Goal: Task Accomplishment & Management: Use online tool/utility

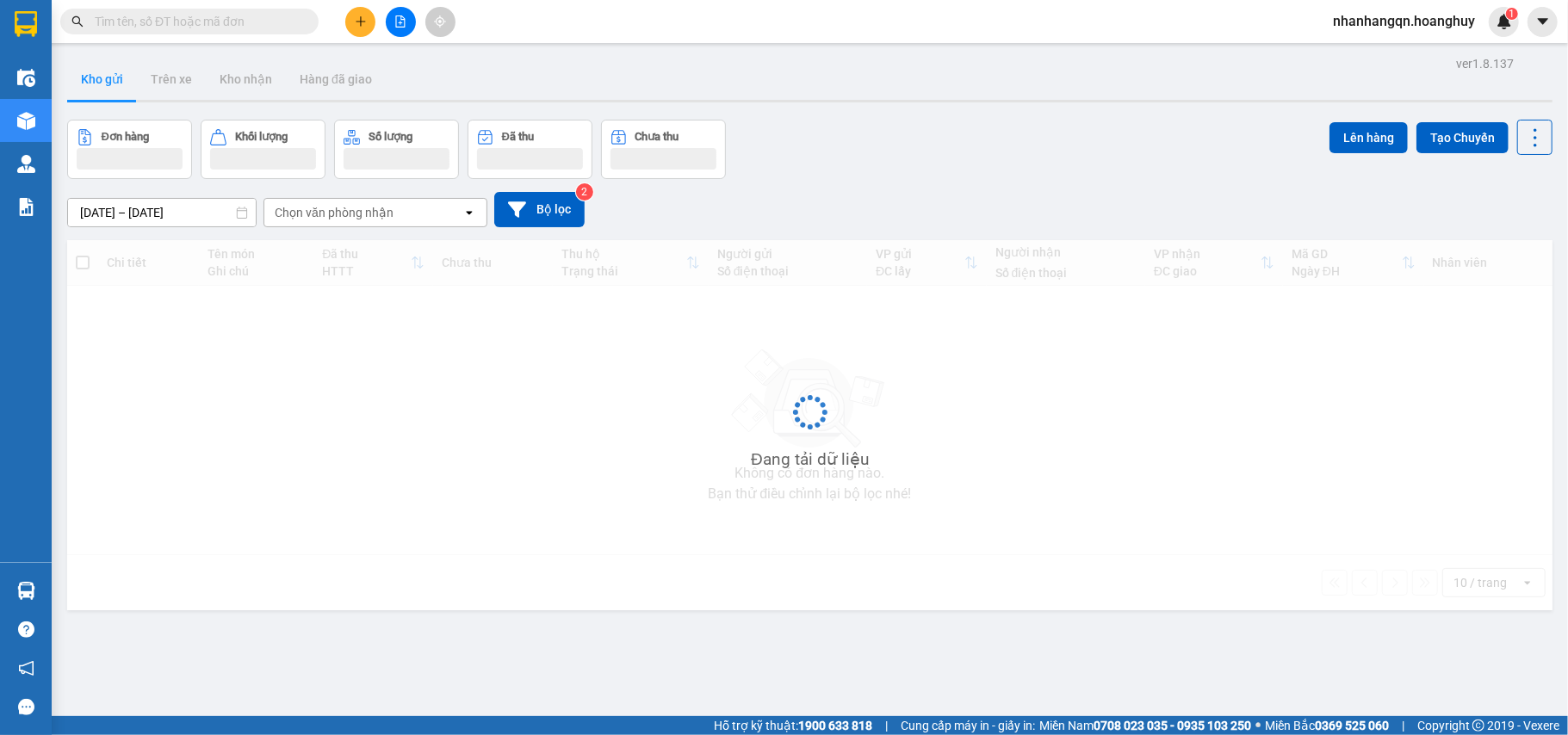
click at [398, 24] on icon "file-add" at bounding box center [400, 22] width 12 height 12
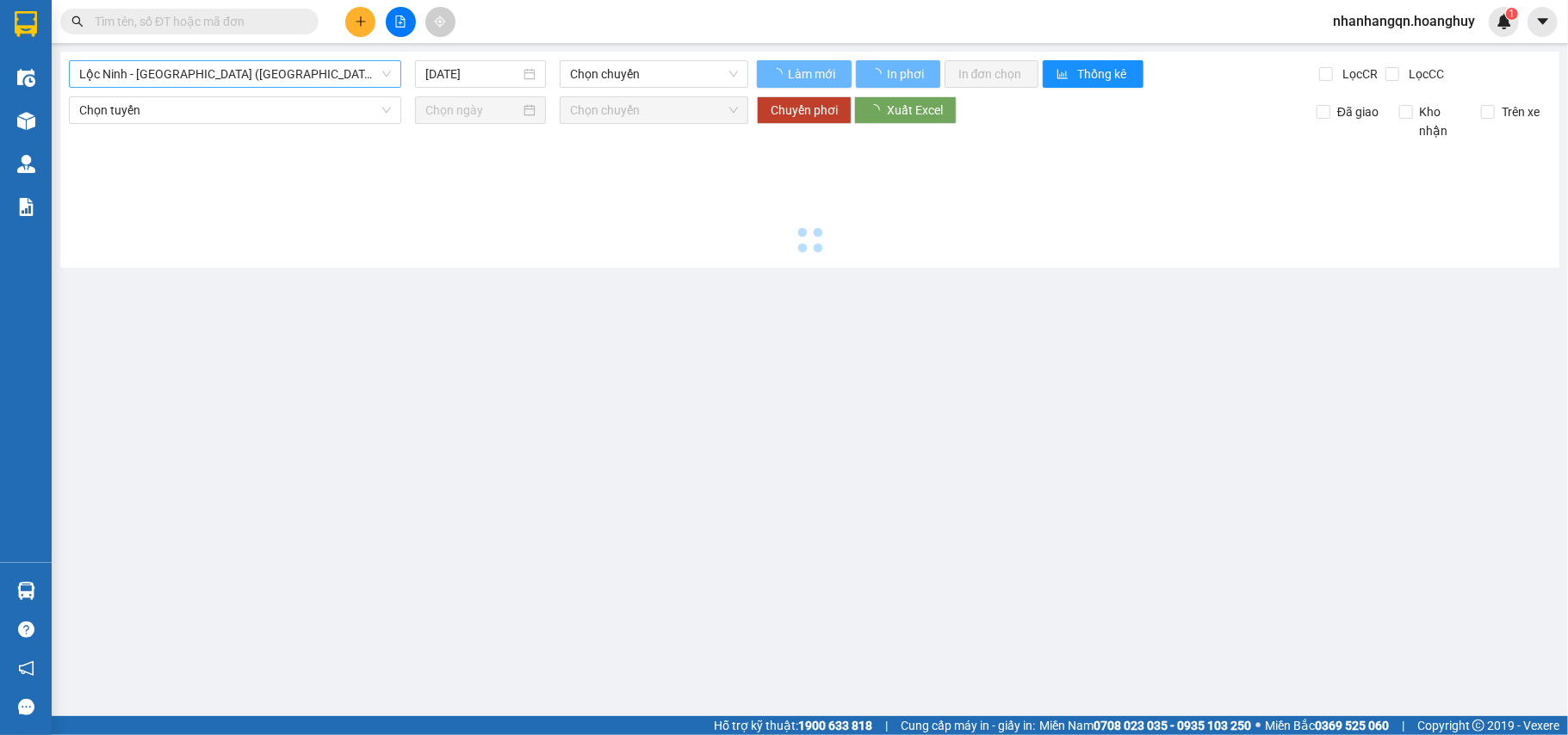
click at [256, 81] on span "Lộc Ninh - [GEOGRAPHIC_DATA] ([GEOGRAPHIC_DATA])" at bounding box center [235, 74] width 312 height 26
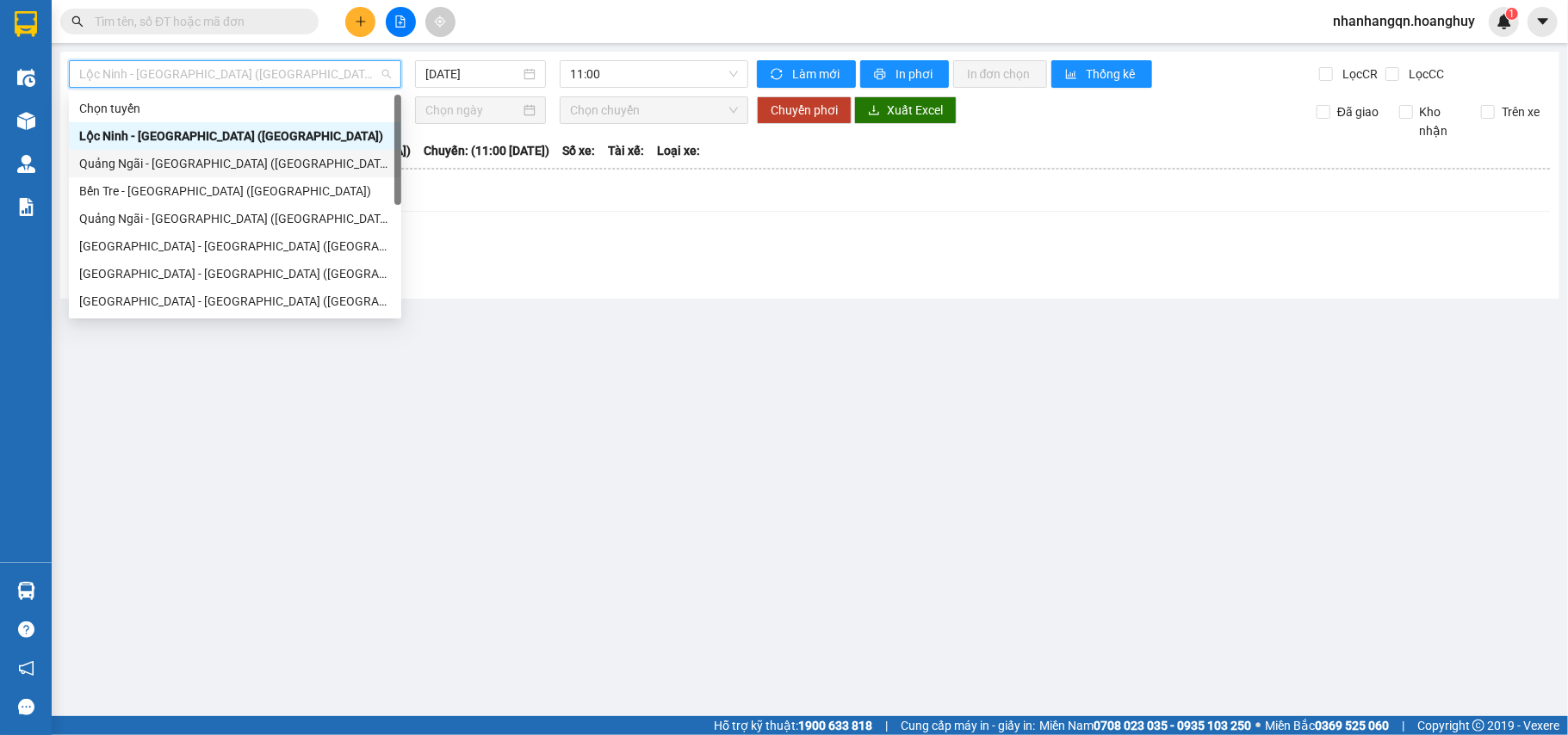
click at [195, 166] on div "Quảng Ngãi - [GEOGRAPHIC_DATA] ([GEOGRAPHIC_DATA])" at bounding box center [235, 164] width 312 height 19
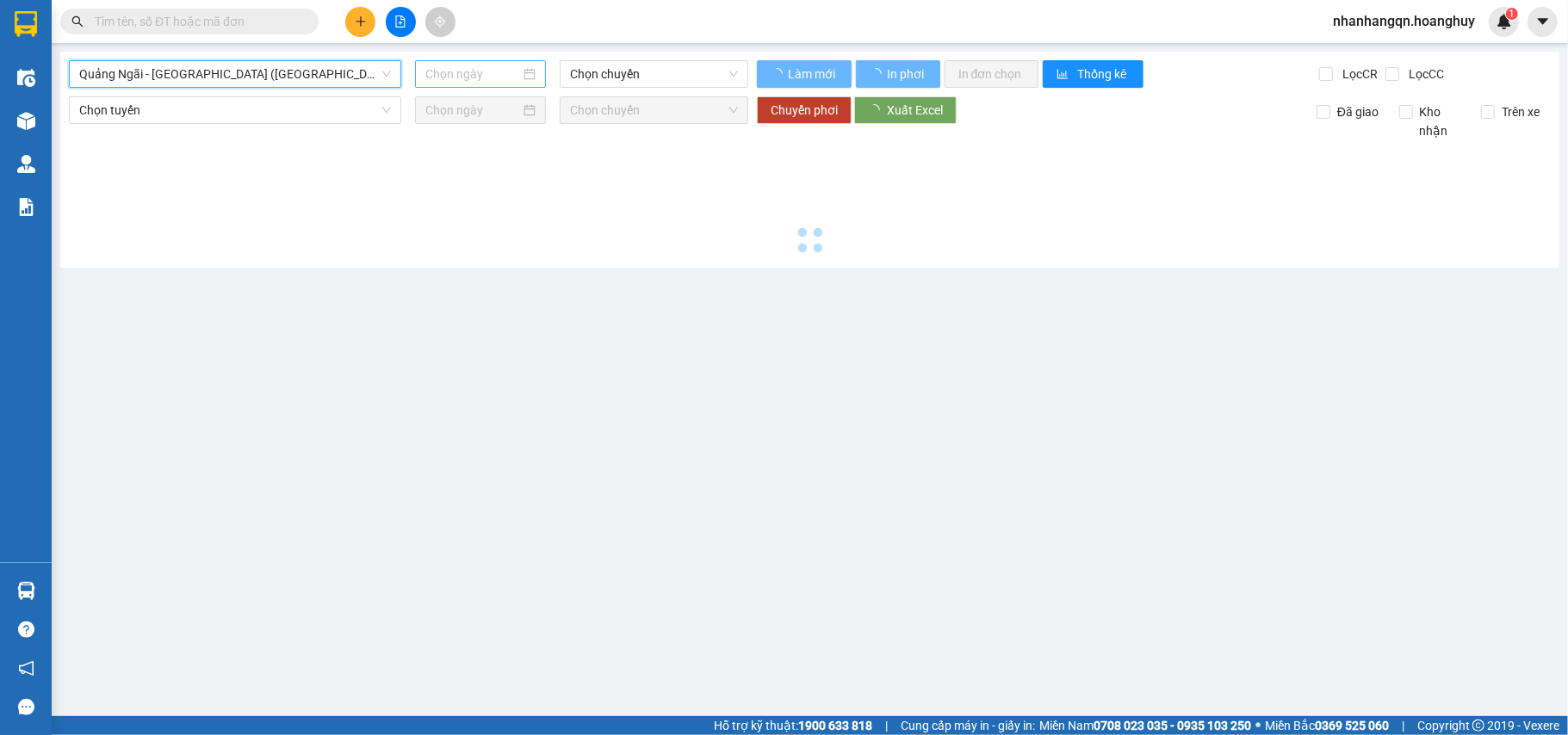
click at [494, 71] on input at bounding box center [473, 74] width 95 height 19
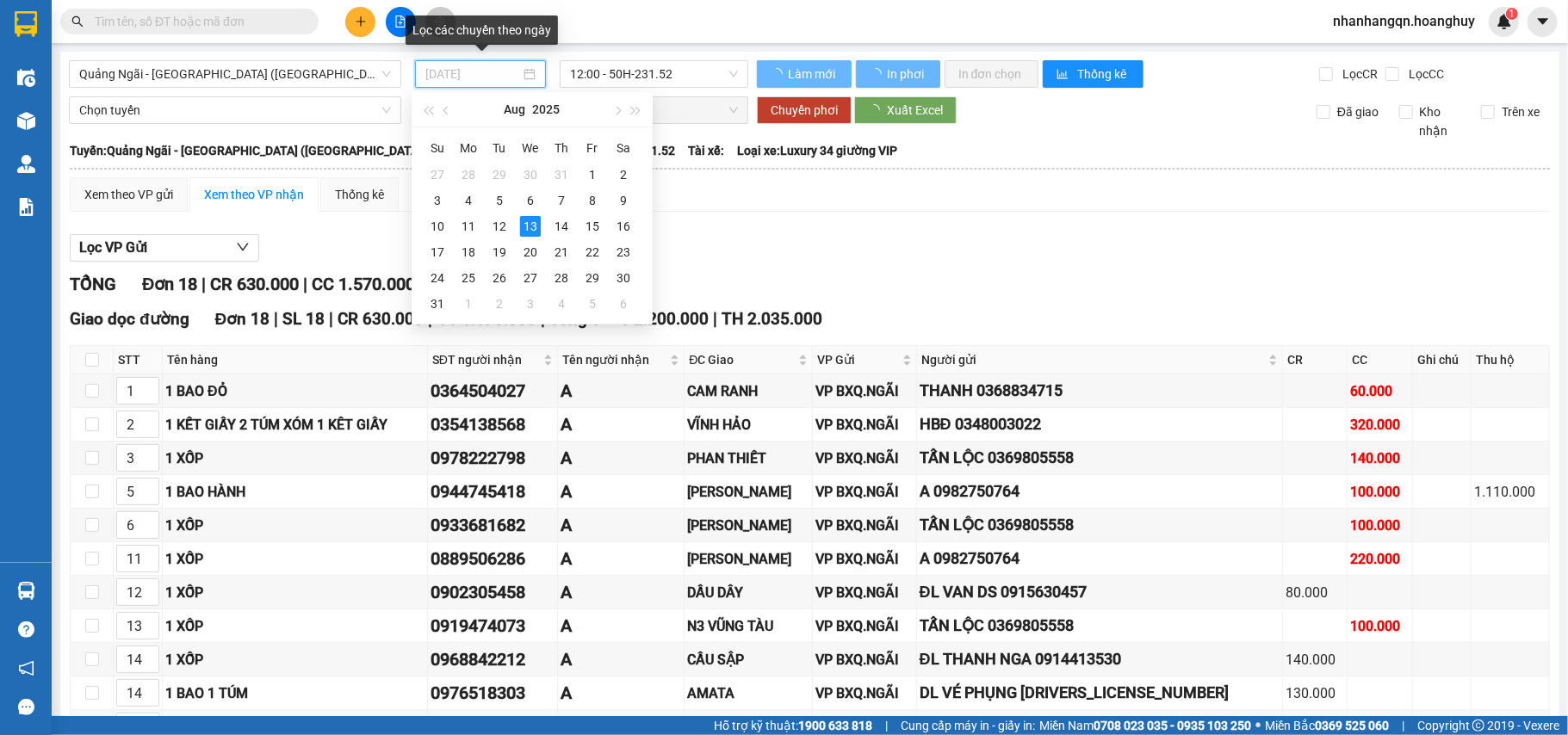
click at [469, 227] on div "11" at bounding box center [468, 226] width 21 height 21
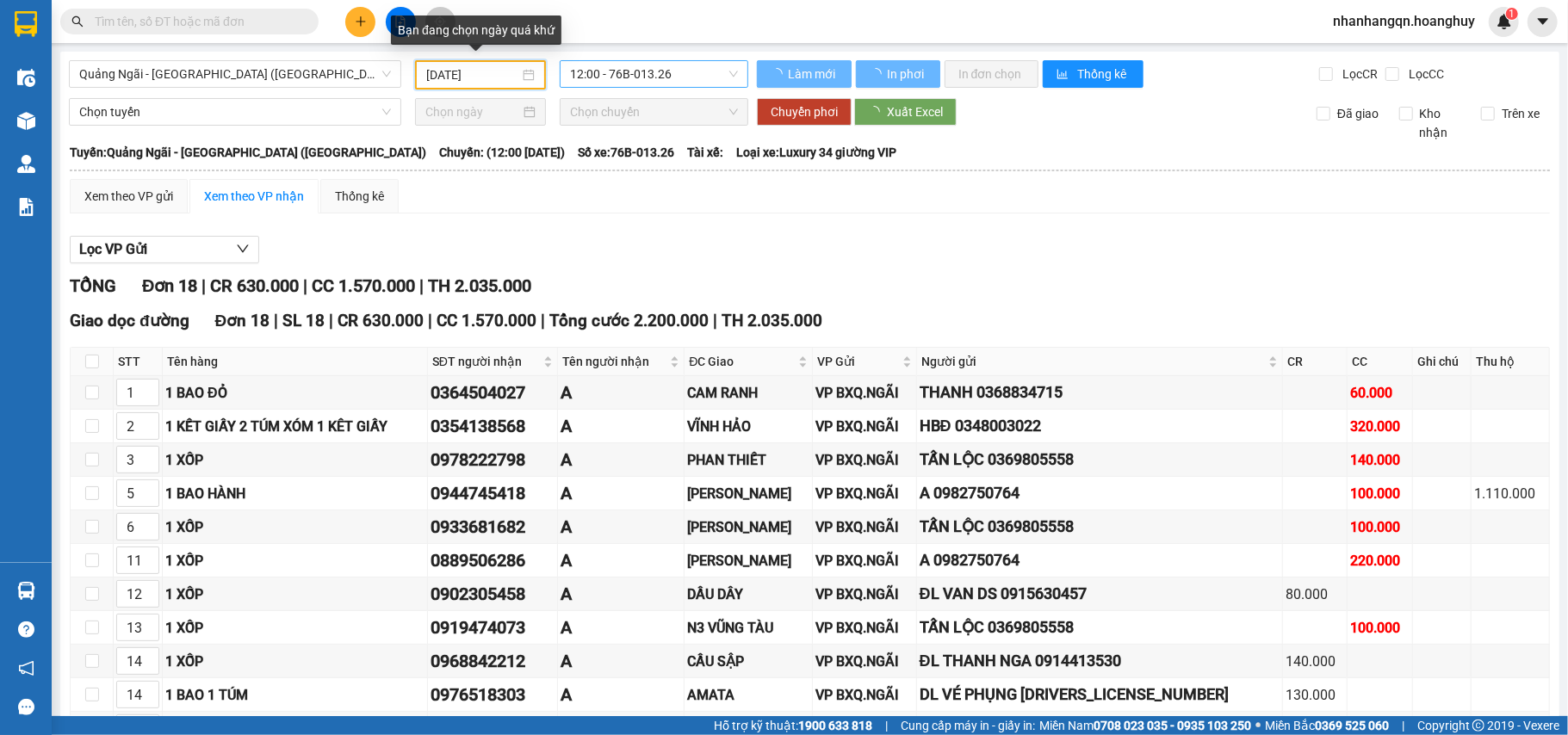
click at [645, 79] on span "12:00 - 76B-013.26" at bounding box center [654, 74] width 168 height 26
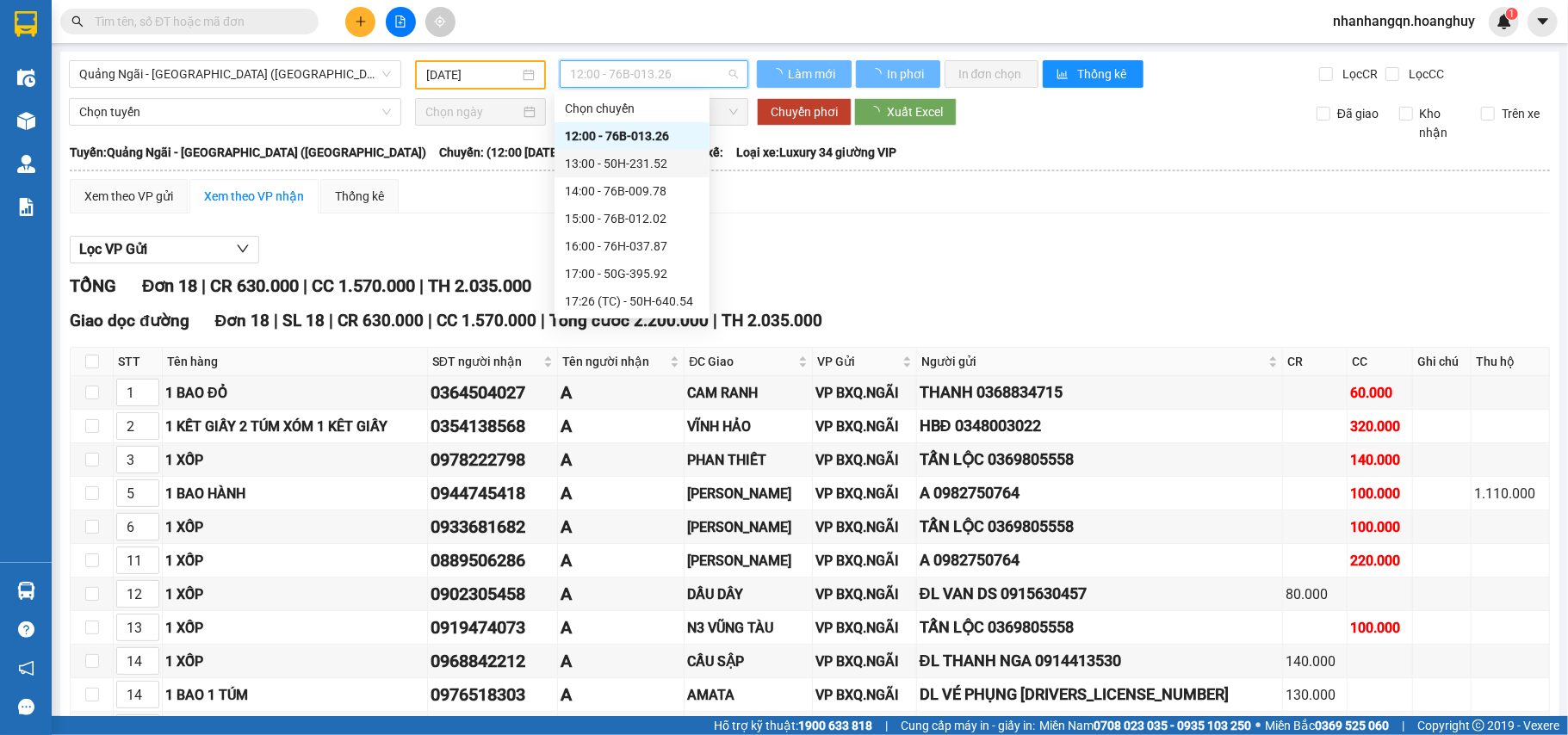
click at [886, 225] on div "Xem theo VP gửi Xem theo VP nhận Thống kê Lọc VP Gửi TỔNG Đơn 18 | CR 630.000 …" at bounding box center [809, 610] width 1480 height 863
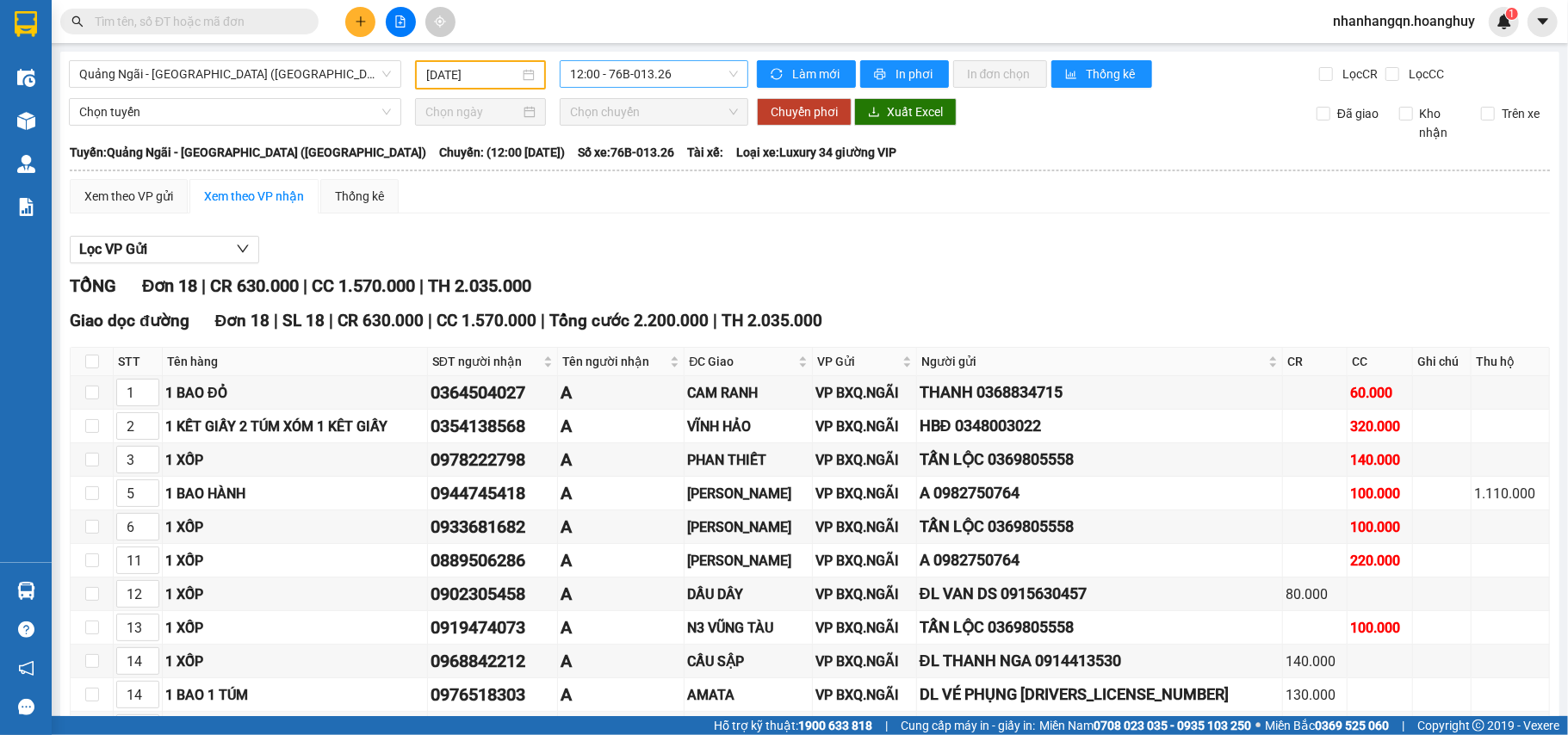
click at [665, 80] on span "12:00 - 76B-013.26" at bounding box center [654, 74] width 168 height 26
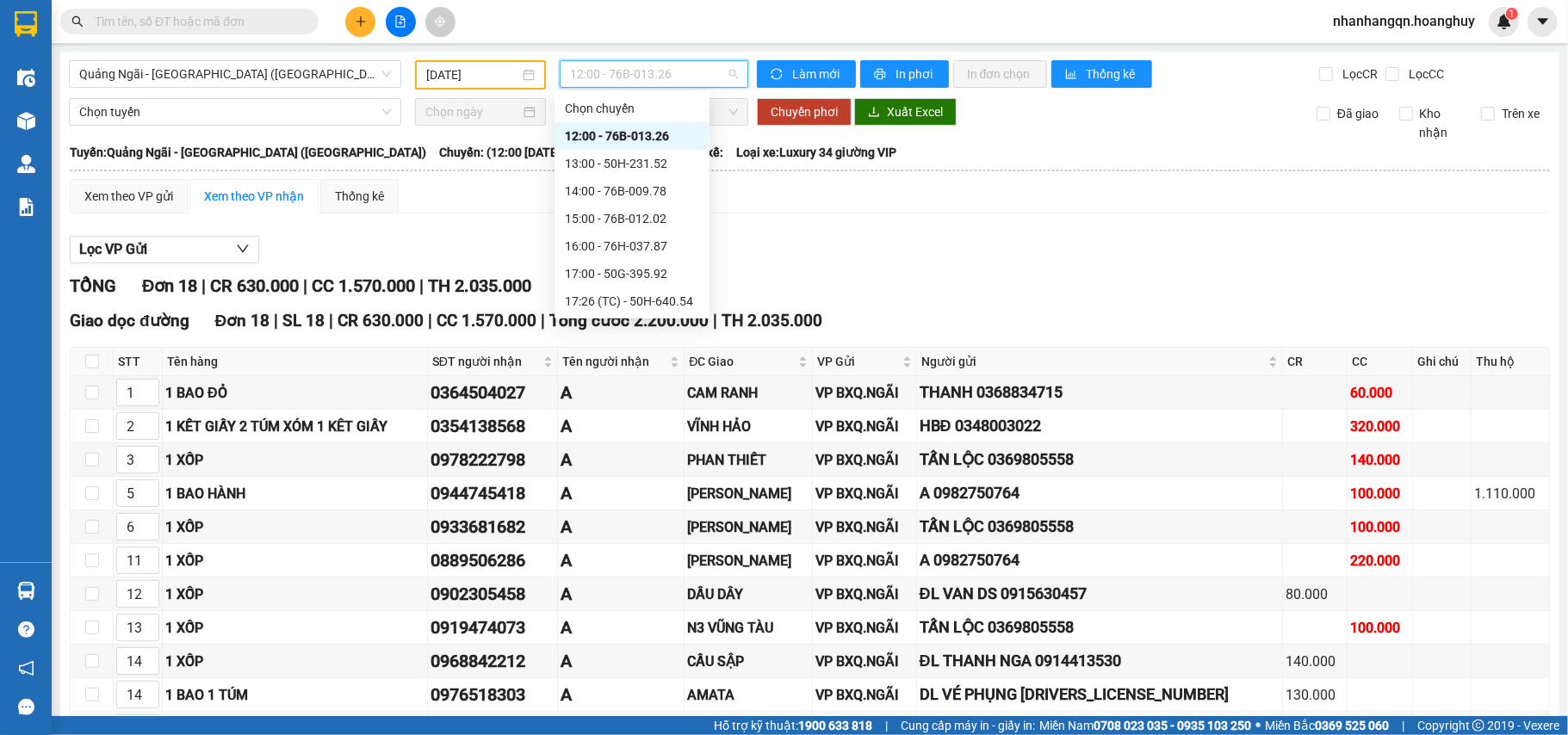
click at [476, 69] on input "[DATE]" at bounding box center [473, 75] width 93 height 19
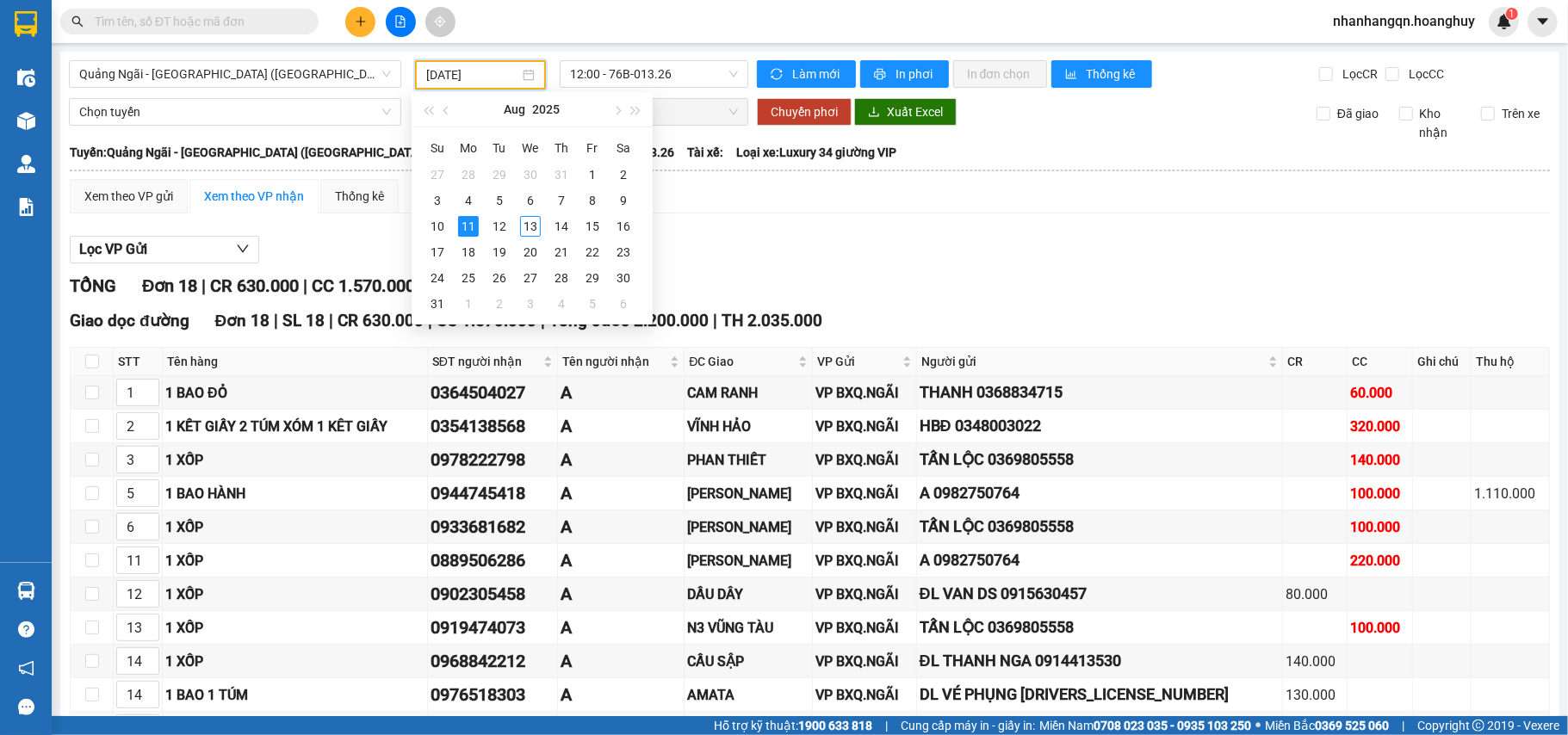
click at [755, 221] on div "Xem theo VP gửi Xem theo VP nhận Thống kê Lọc VP Gửi TỔNG Đơn 18 | CR 630.000 …" at bounding box center [809, 610] width 1480 height 863
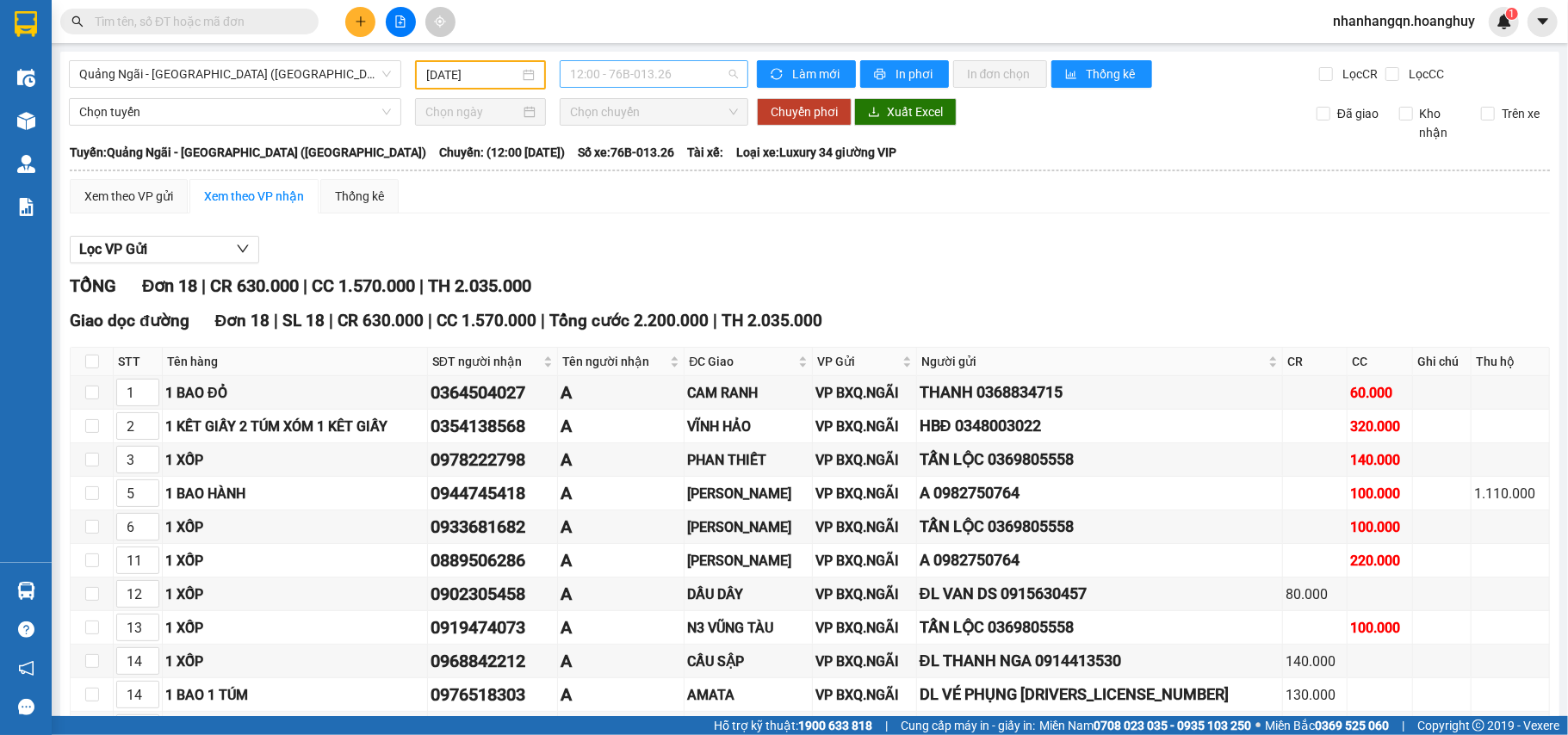
click at [629, 72] on span "12:00 - 76B-013.26" at bounding box center [654, 74] width 168 height 26
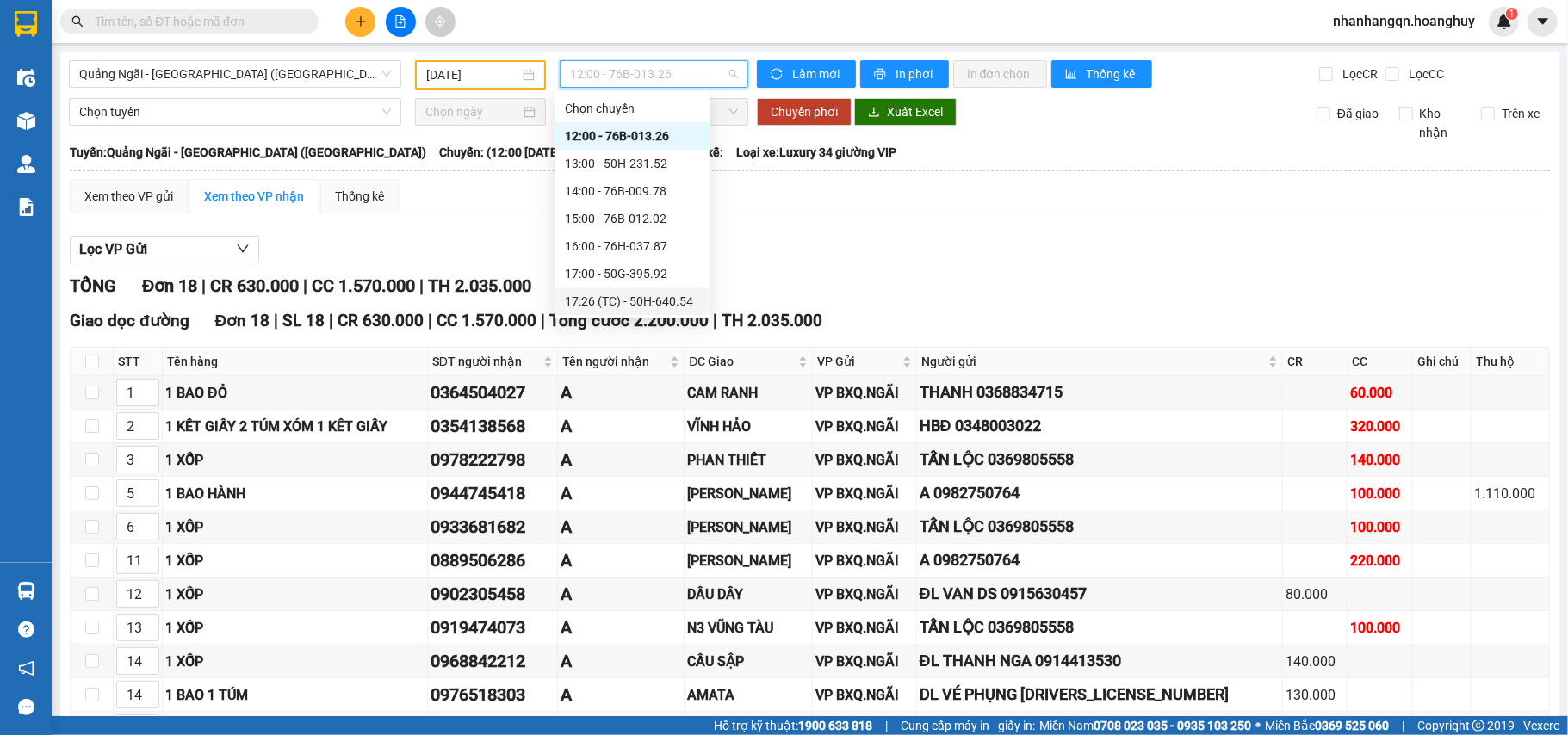
drag, startPoint x: 463, startPoint y: 83, endPoint x: 462, endPoint y: 72, distance: 11.0
click at [463, 81] on input "[DATE]" at bounding box center [473, 75] width 93 height 19
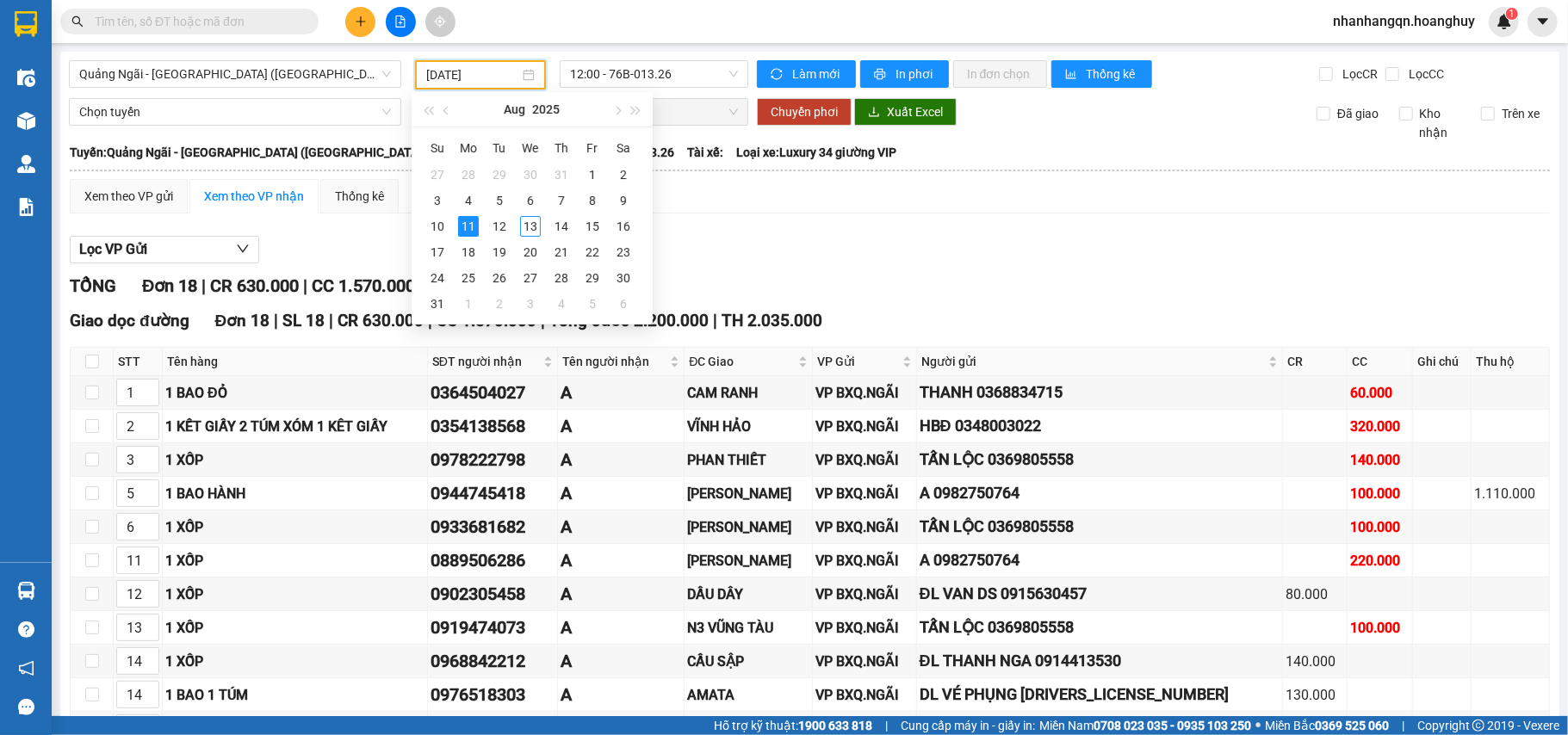
click at [462, 72] on input "[DATE]" at bounding box center [473, 75] width 93 height 19
click at [467, 225] on div "11" at bounding box center [468, 226] width 21 height 21
click at [467, 225] on div "Xem theo VP gửi Xem theo VP nhận Thống kê Lọc VP Gửi TỔNG Đơn 18 | CR 630.000 …" at bounding box center [809, 610] width 1480 height 863
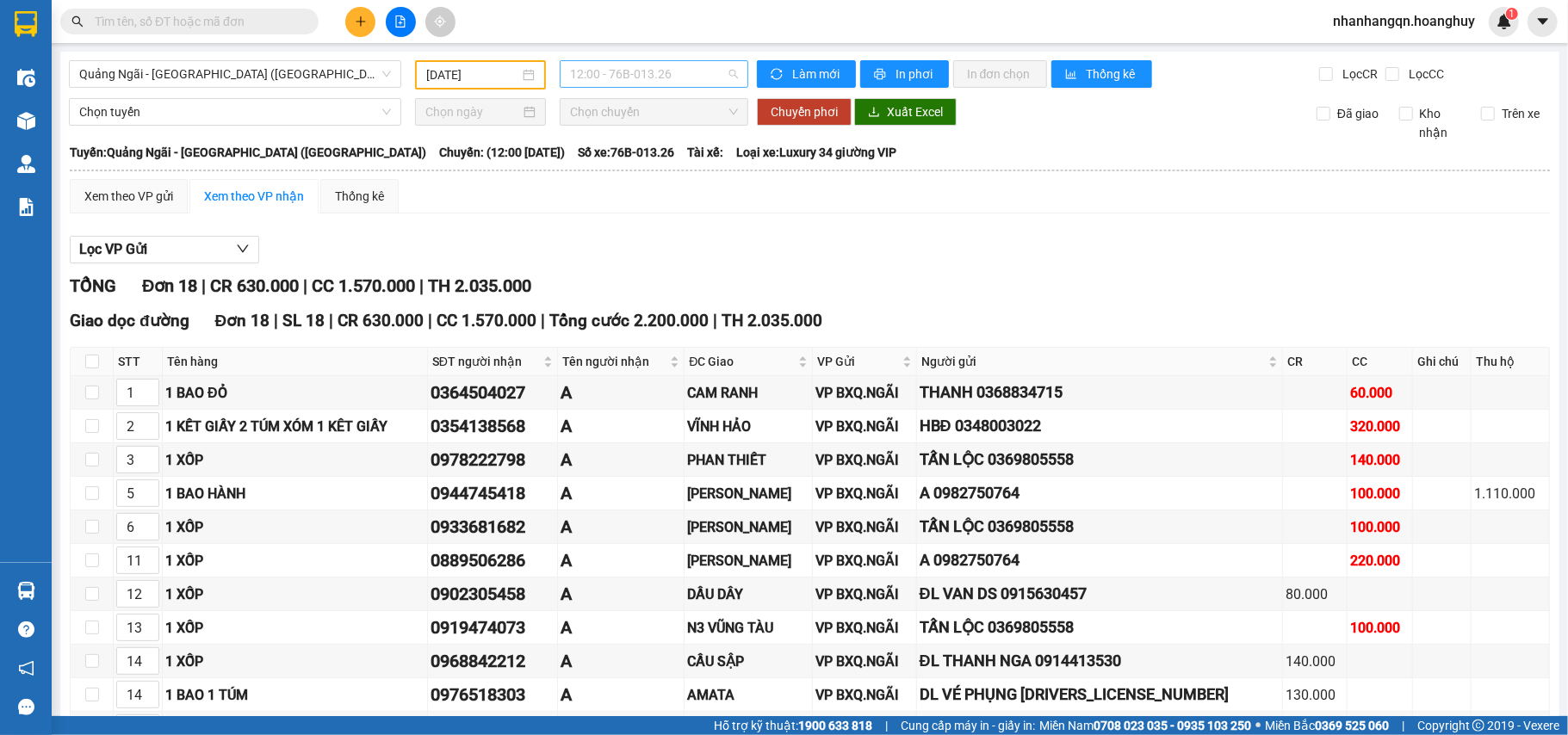
click at [629, 80] on span "12:00 - 76B-013.26" at bounding box center [654, 74] width 168 height 26
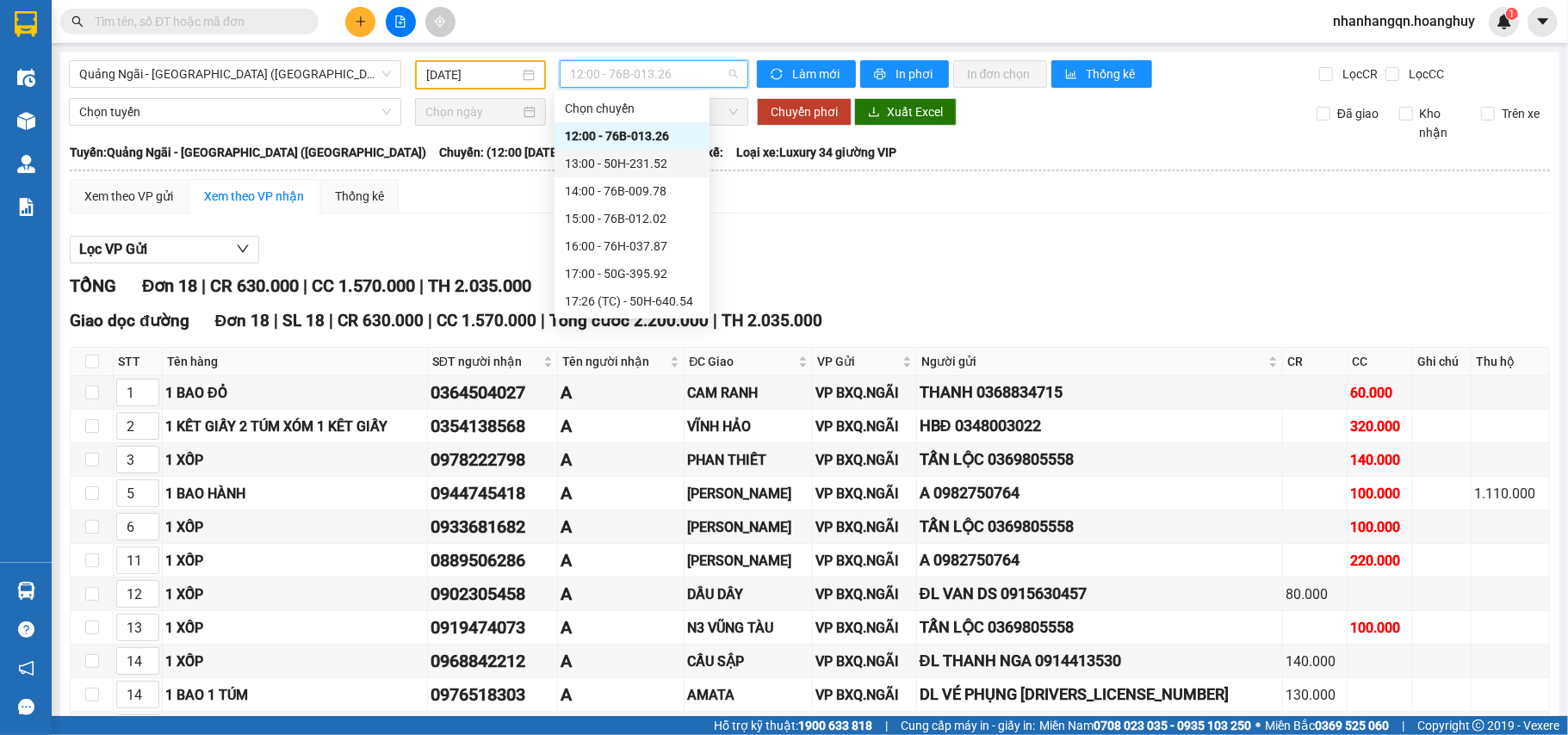
click at [638, 162] on div "13:00 - 50H-231.52" at bounding box center [632, 164] width 134 height 19
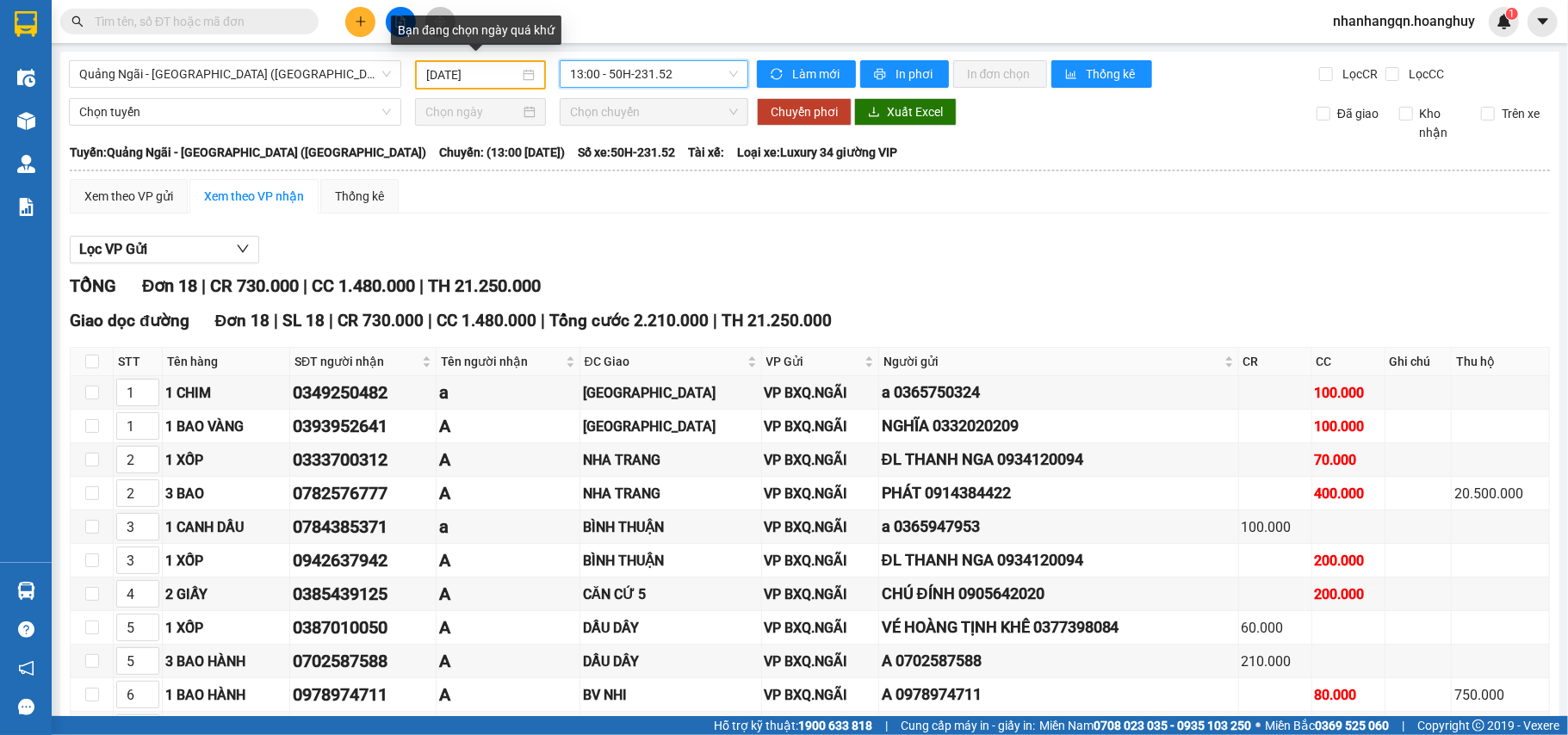
click at [503, 73] on input "[DATE]" at bounding box center [473, 75] width 93 height 19
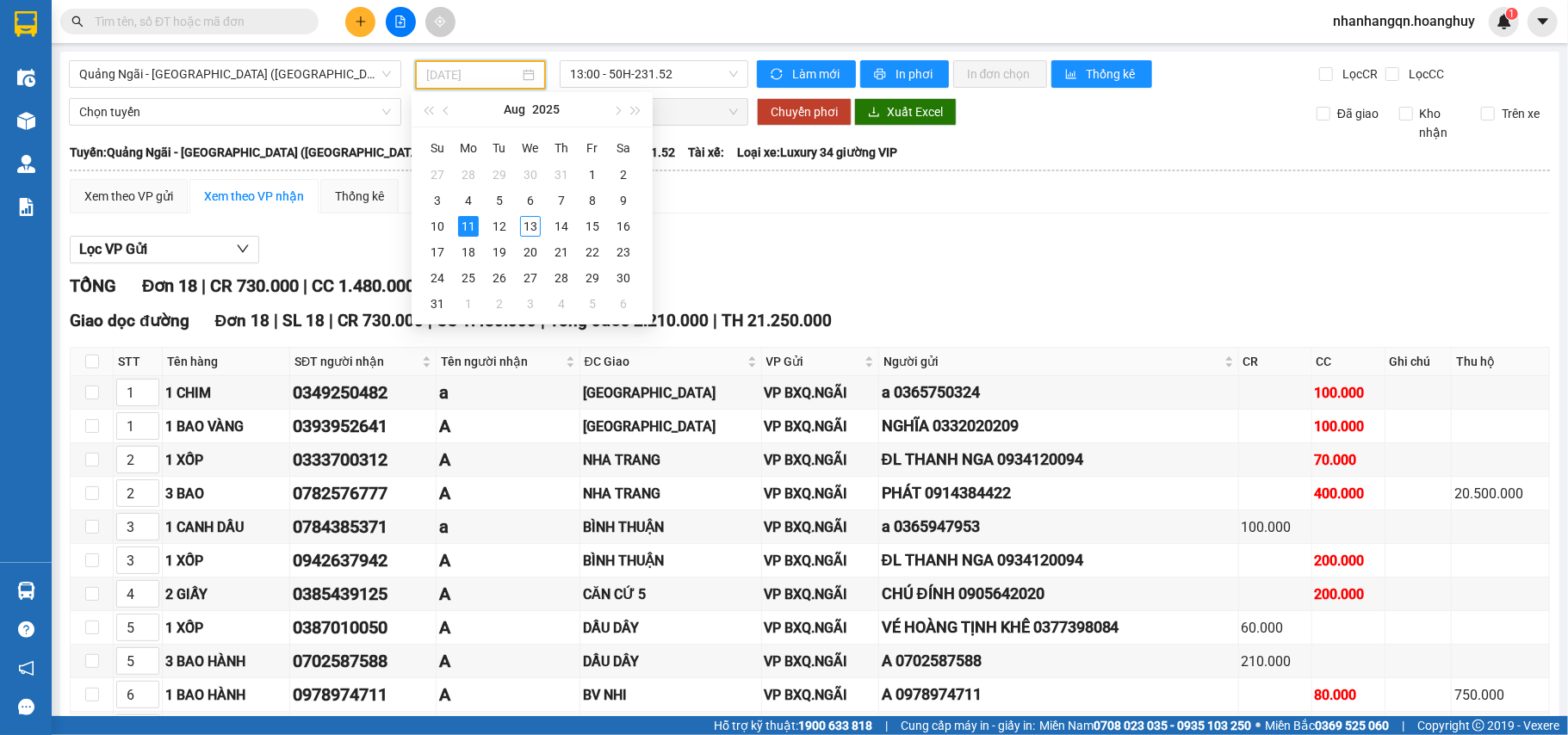
type input "[DATE]"
click at [467, 235] on div "11" at bounding box center [468, 226] width 21 height 21
click at [467, 235] on div "Lọc VP Gửi TỔNG Đơn 18 | CR 730.000 | CC 1.480.000 | TH 21.250.000 Giao dọc đư…" at bounding box center [809, 634] width 1480 height 815
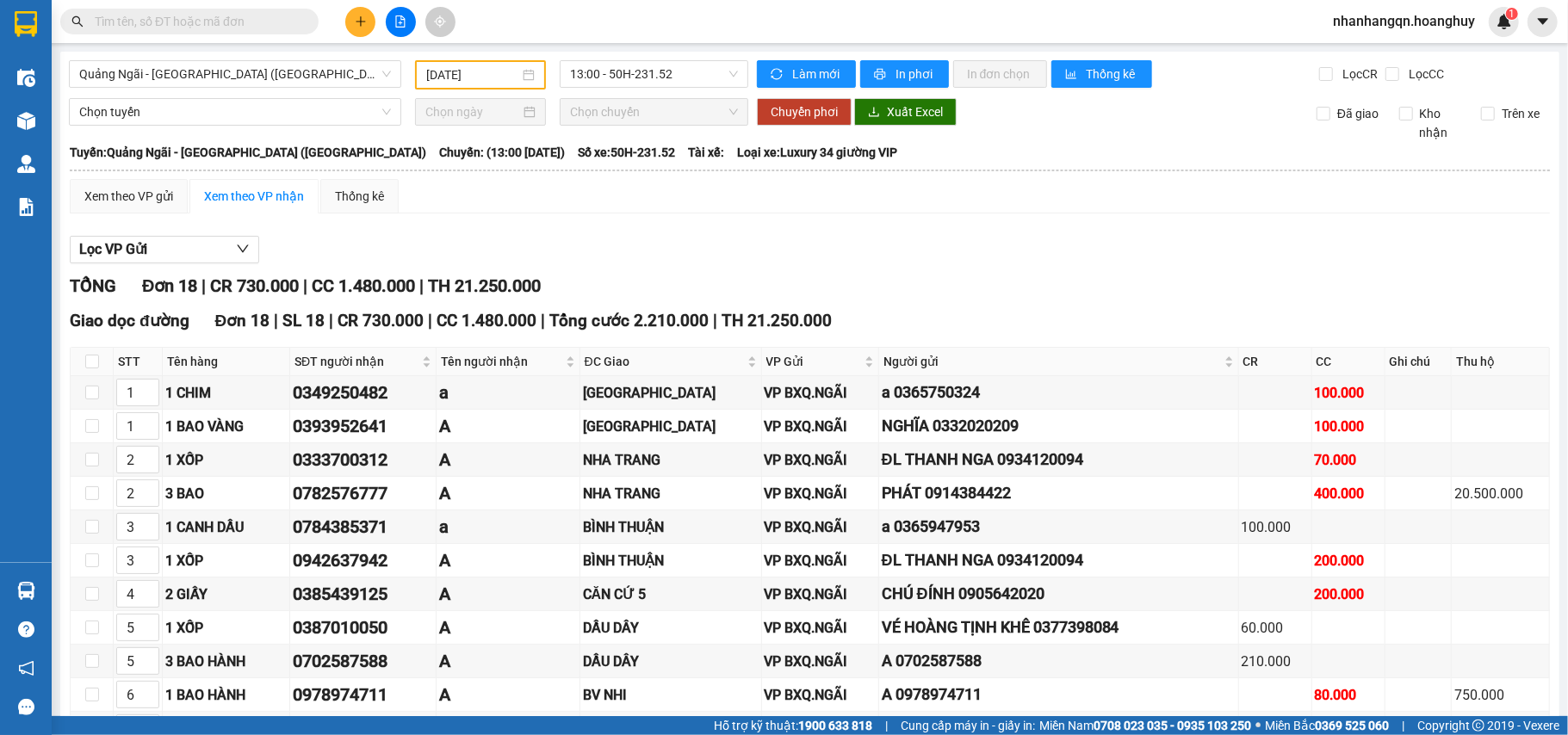
click at [467, 235] on div "Lọc VP Gửi TỔNG Đơn 18 | CR 730.000 | CC 1.480.000 | TH 21.250.000 Giao dọc đư…" at bounding box center [809, 634] width 1480 height 815
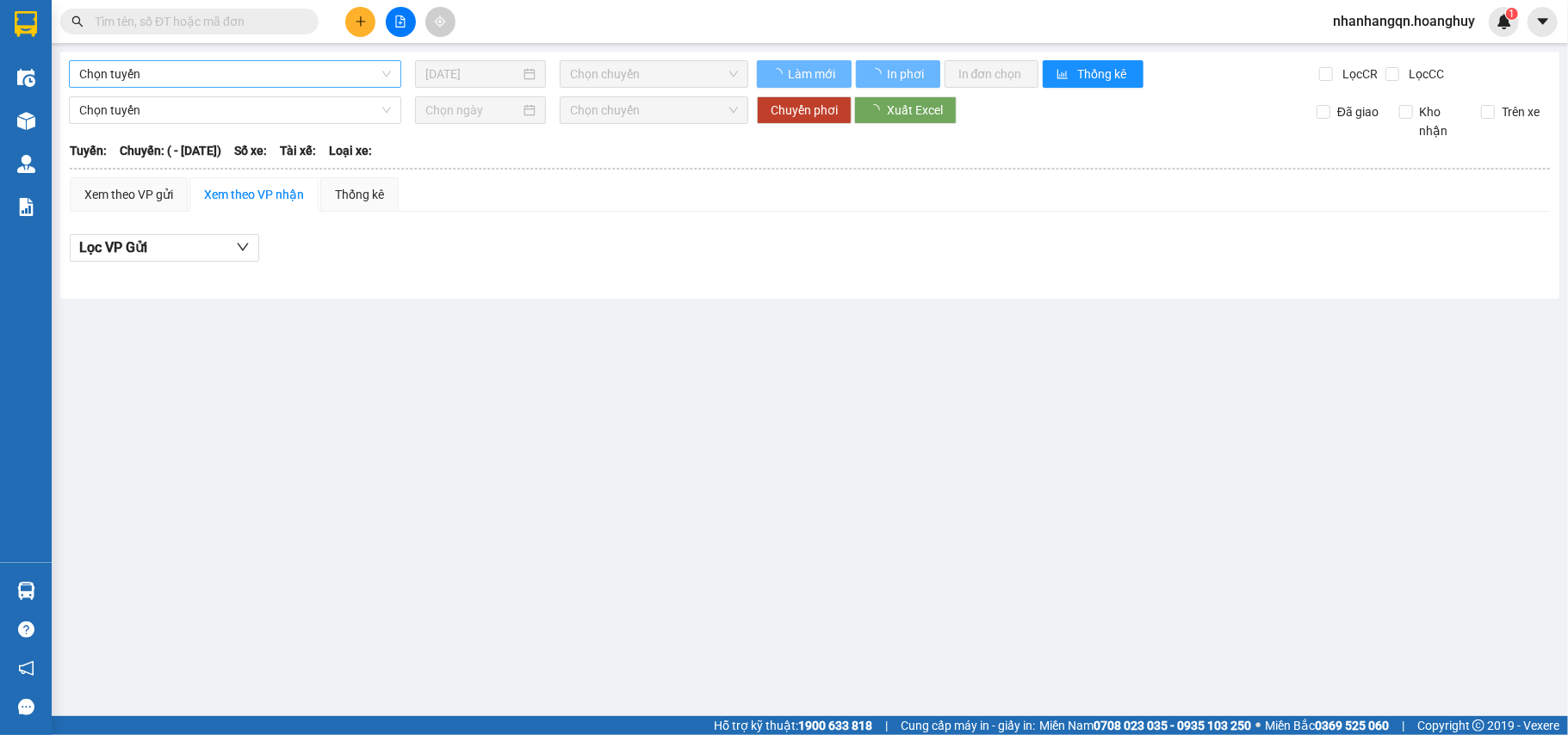
click at [231, 73] on span "Chọn tuyến" at bounding box center [235, 74] width 312 height 26
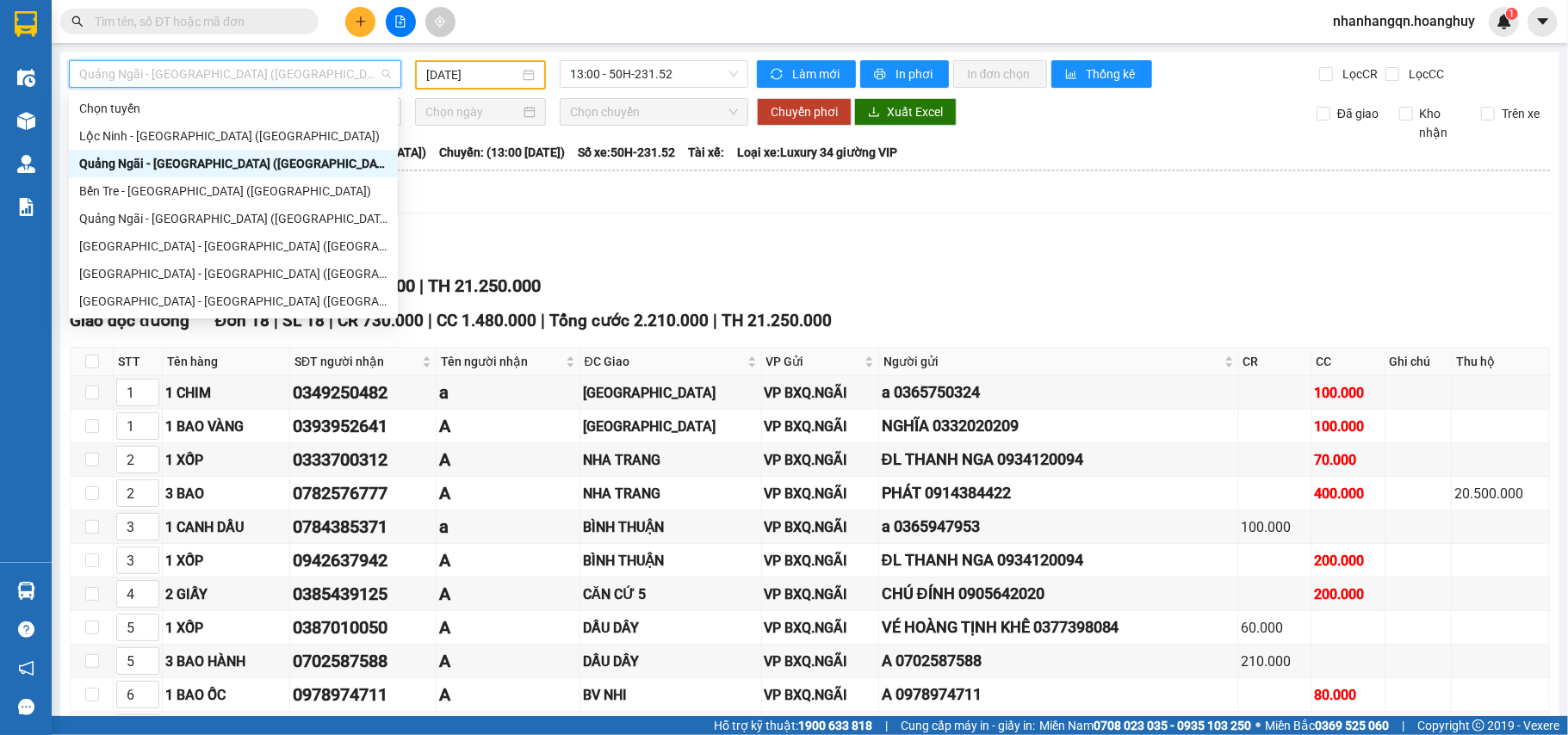
click at [193, 164] on div "Quảng Ngãi - [GEOGRAPHIC_DATA] ([GEOGRAPHIC_DATA])" at bounding box center [233, 164] width 308 height 19
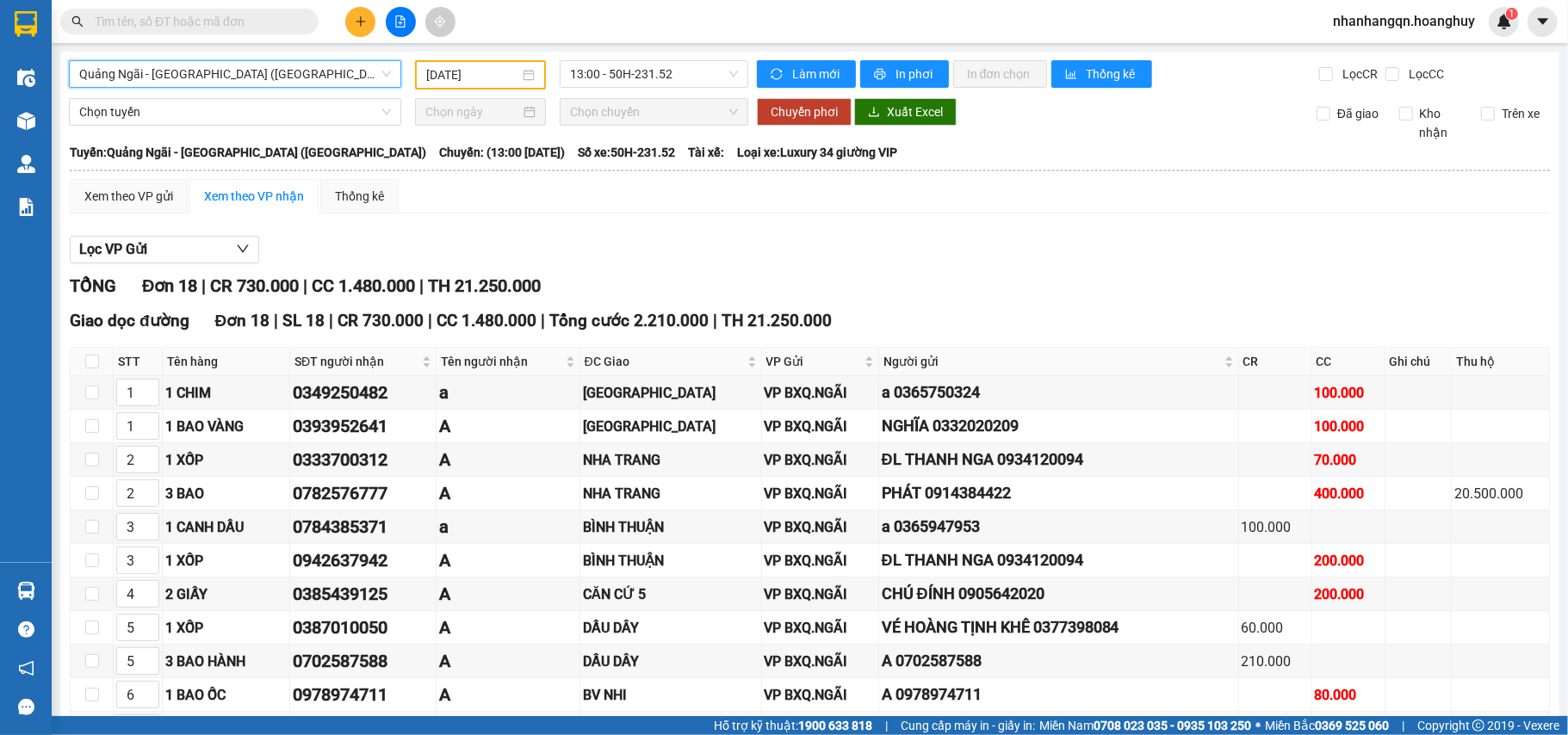
click at [459, 77] on input "[DATE]" at bounding box center [473, 75] width 93 height 19
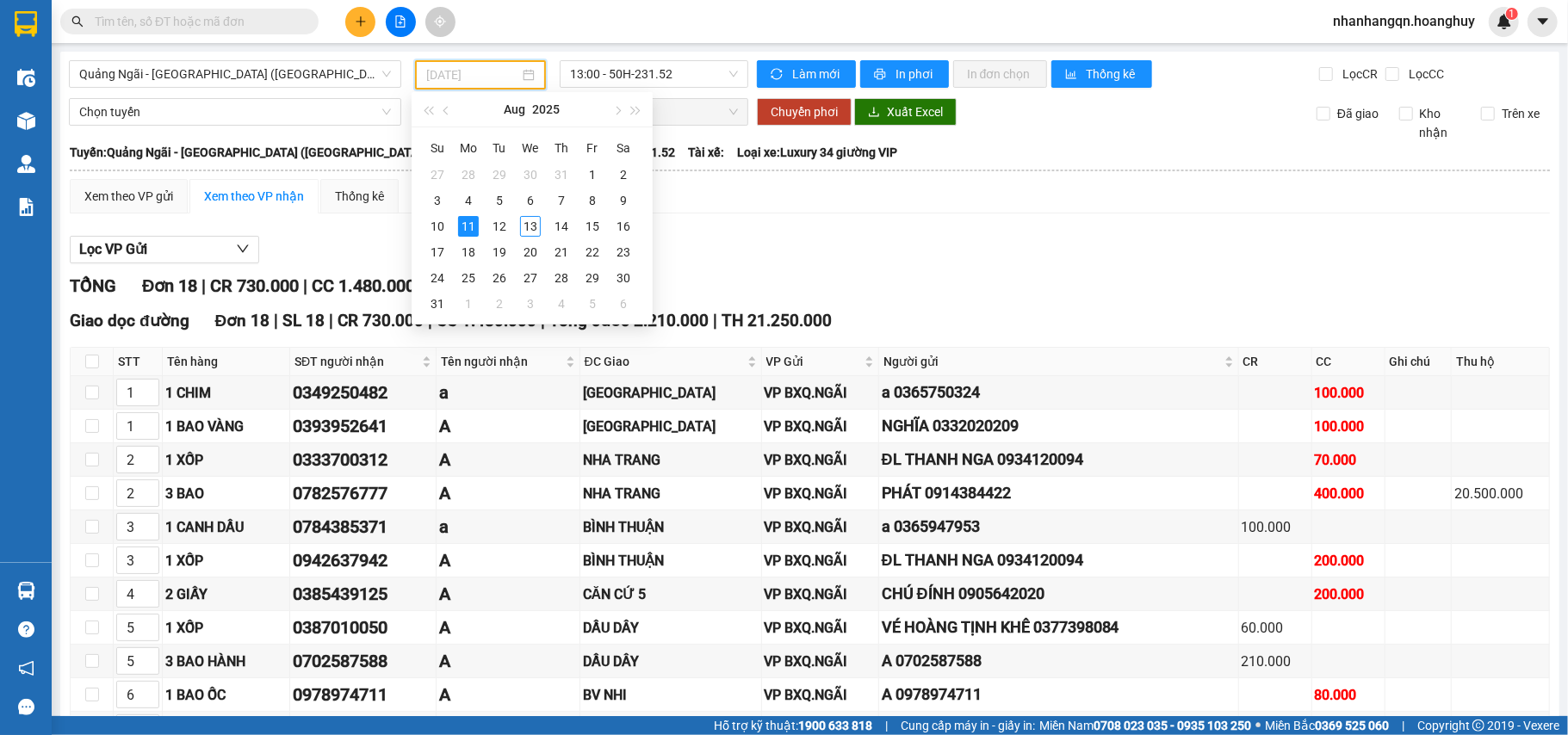
click at [469, 227] on div "11" at bounding box center [468, 226] width 21 height 21
click at [467, 225] on div "Xem theo VP gửi Xem theo VP nhận Thống kê Lọc VP Gửi TỔNG Đơn 18 | CR 730.000 …" at bounding box center [809, 610] width 1480 height 863
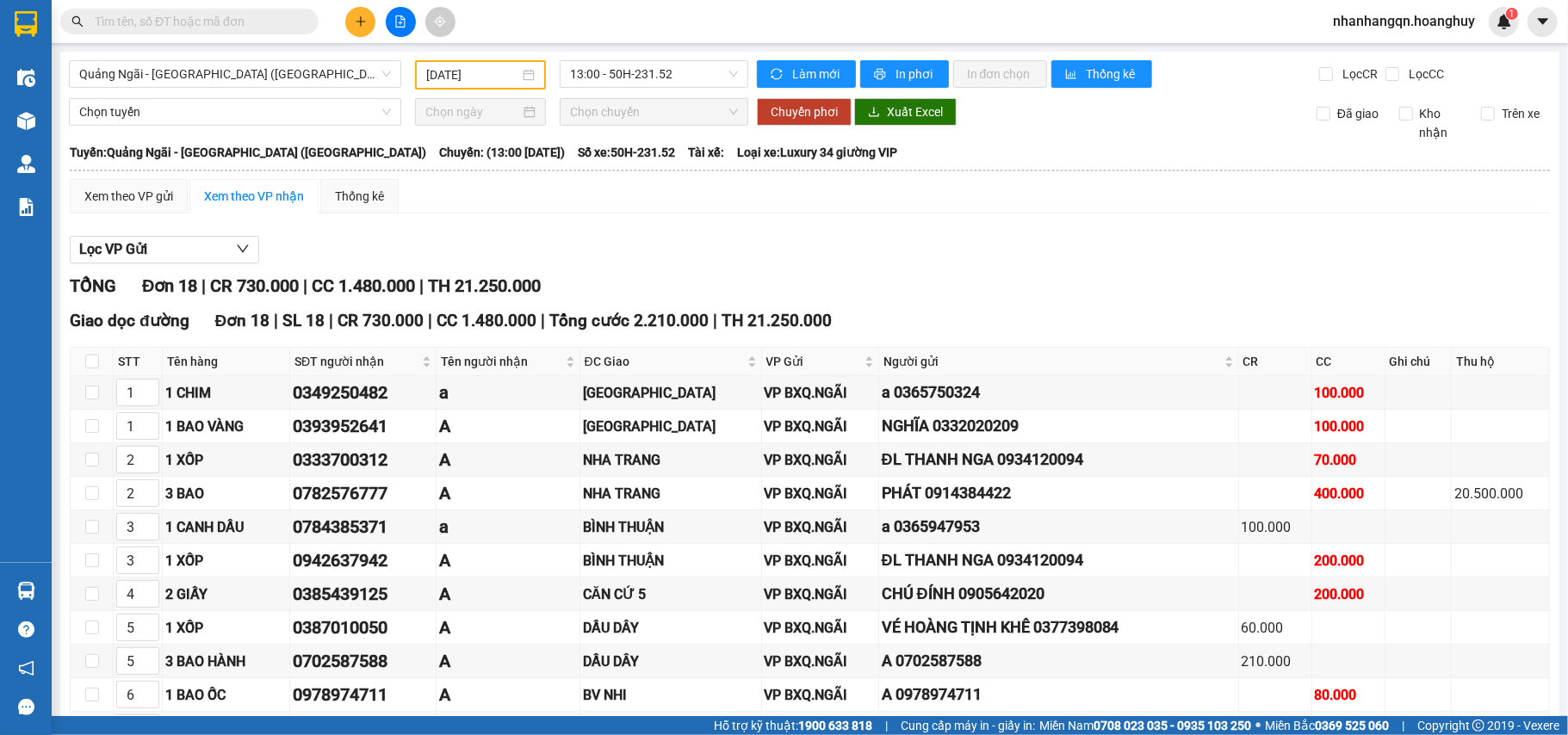
click at [467, 225] on div "Xem theo VP gửi Xem theo VP nhận Thống kê Lọc VP Gửi TỔNG Đơn 18 | CR 730.000 …" at bounding box center [809, 610] width 1480 height 863
click at [456, 79] on input "[DATE]" at bounding box center [473, 75] width 93 height 19
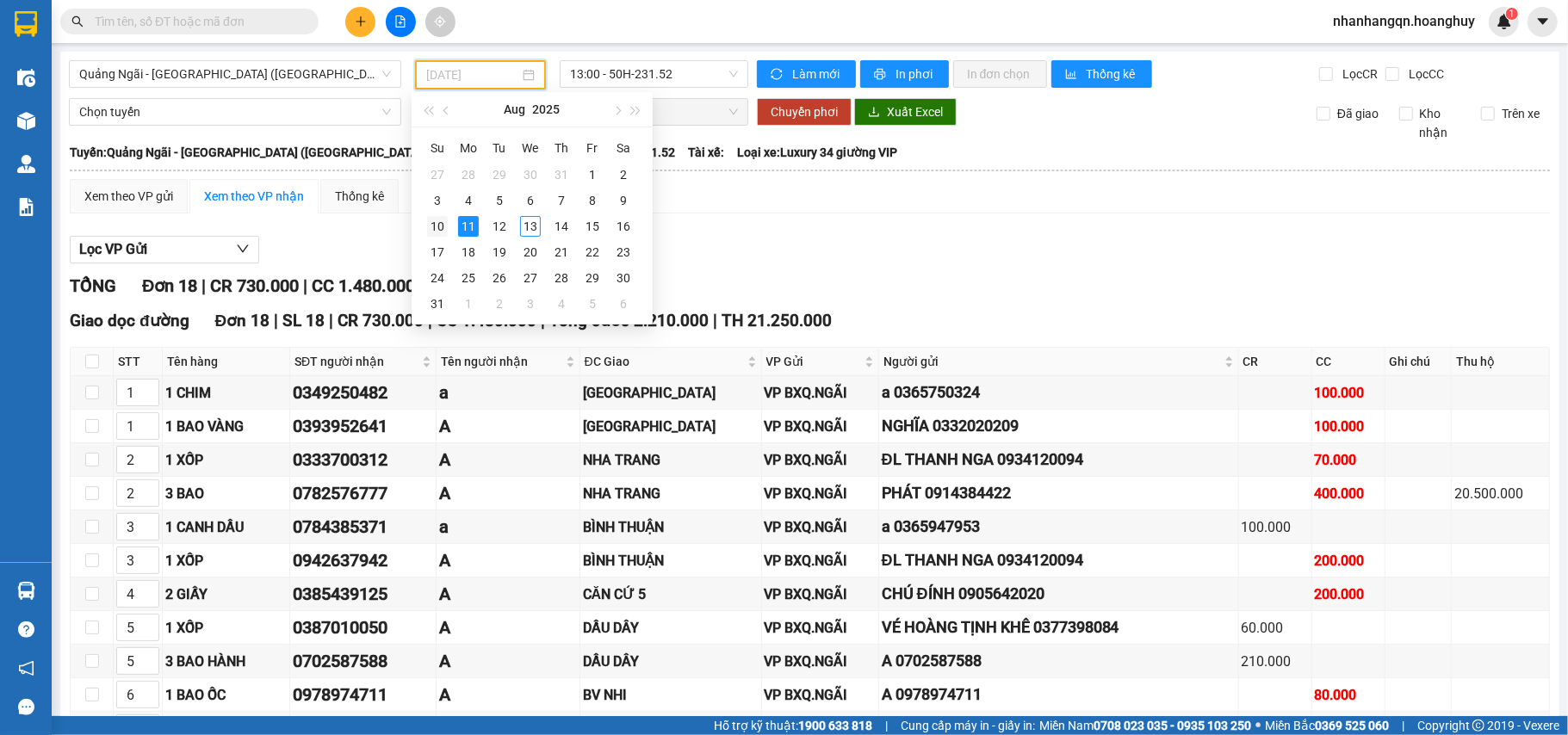
click at [435, 225] on div "10" at bounding box center [437, 226] width 21 height 21
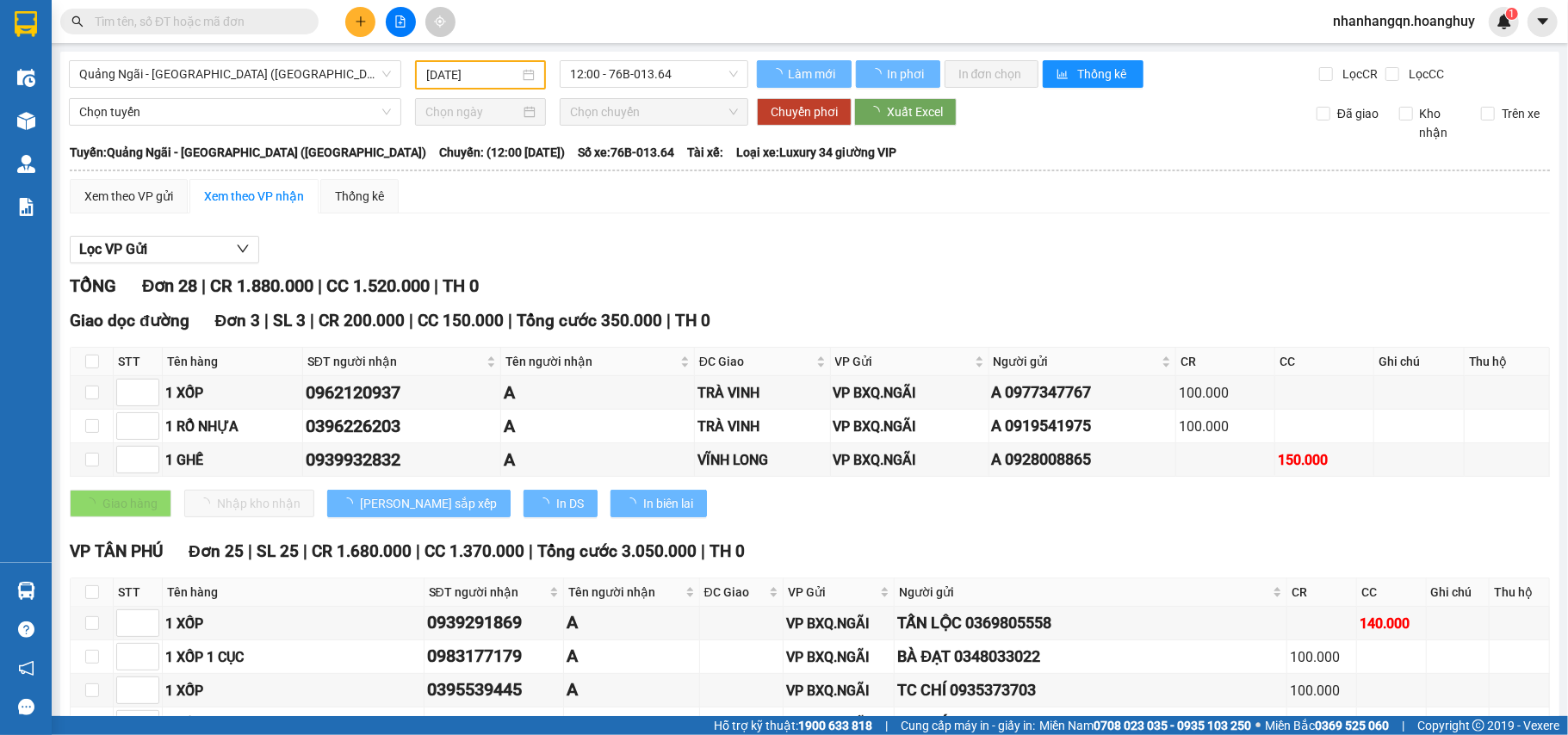
click at [480, 77] on input "10/08/2025" at bounding box center [473, 75] width 93 height 19
click at [456, 73] on input "10/08/2025" at bounding box center [473, 75] width 93 height 19
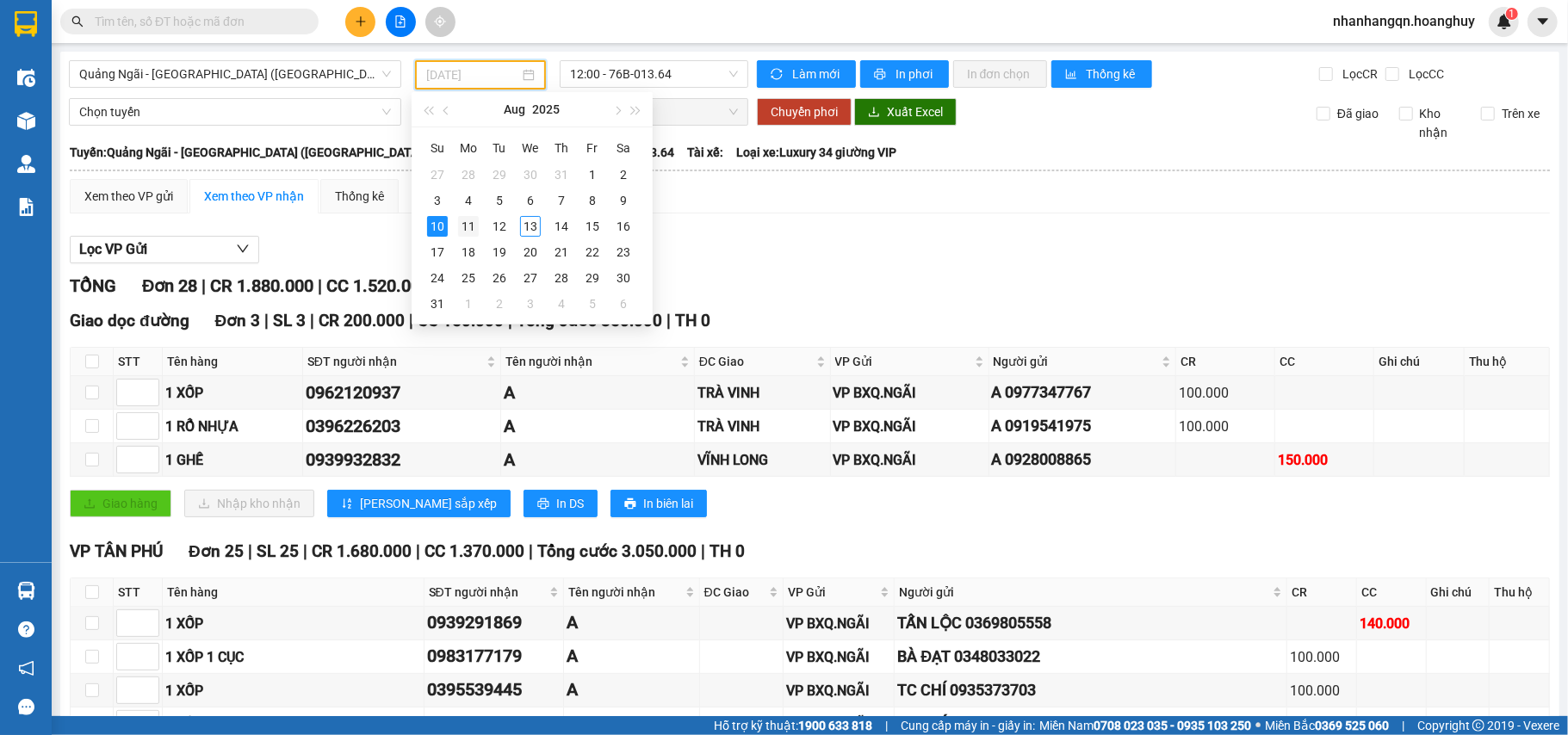
click at [467, 231] on div "11" at bounding box center [468, 226] width 21 height 21
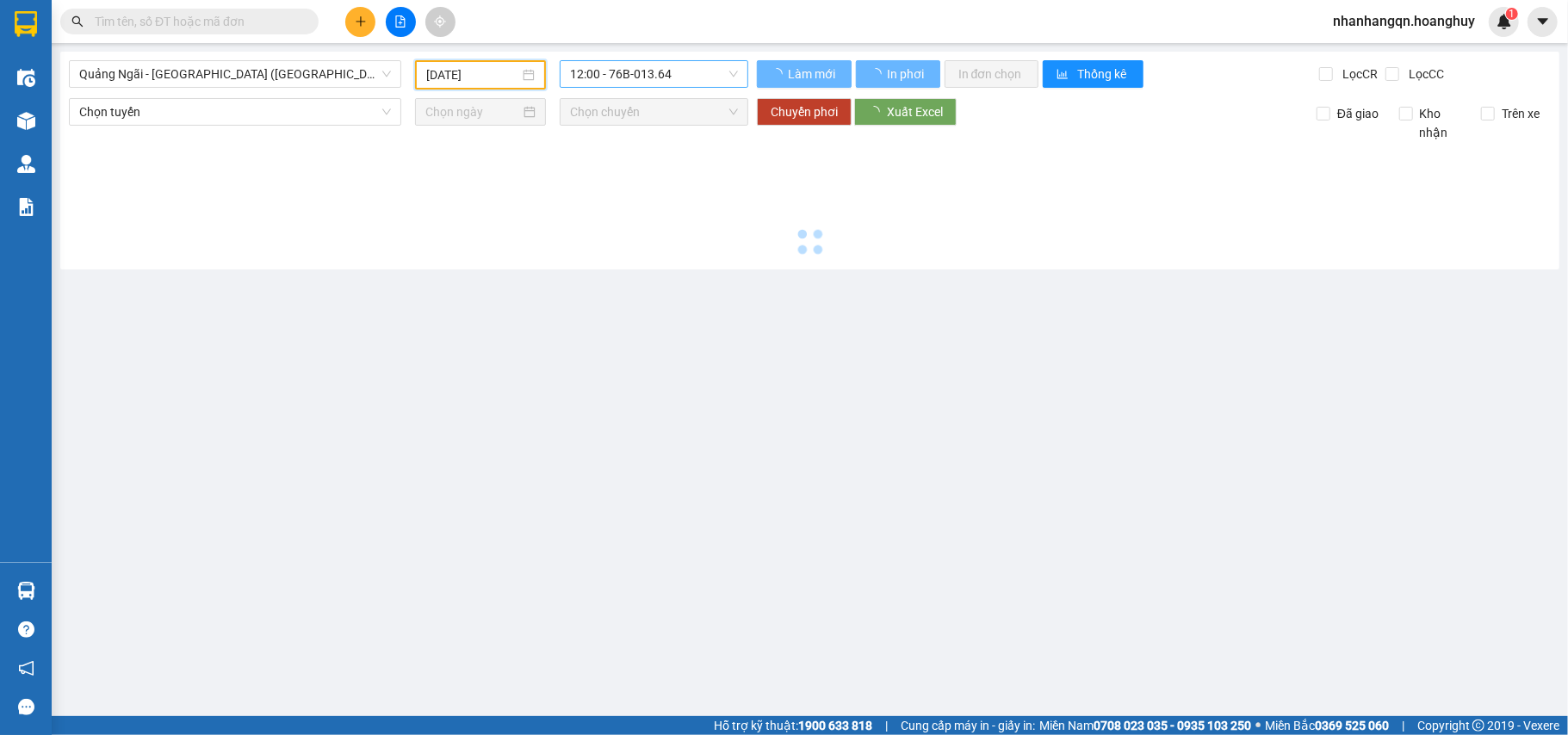
type input "[DATE]"
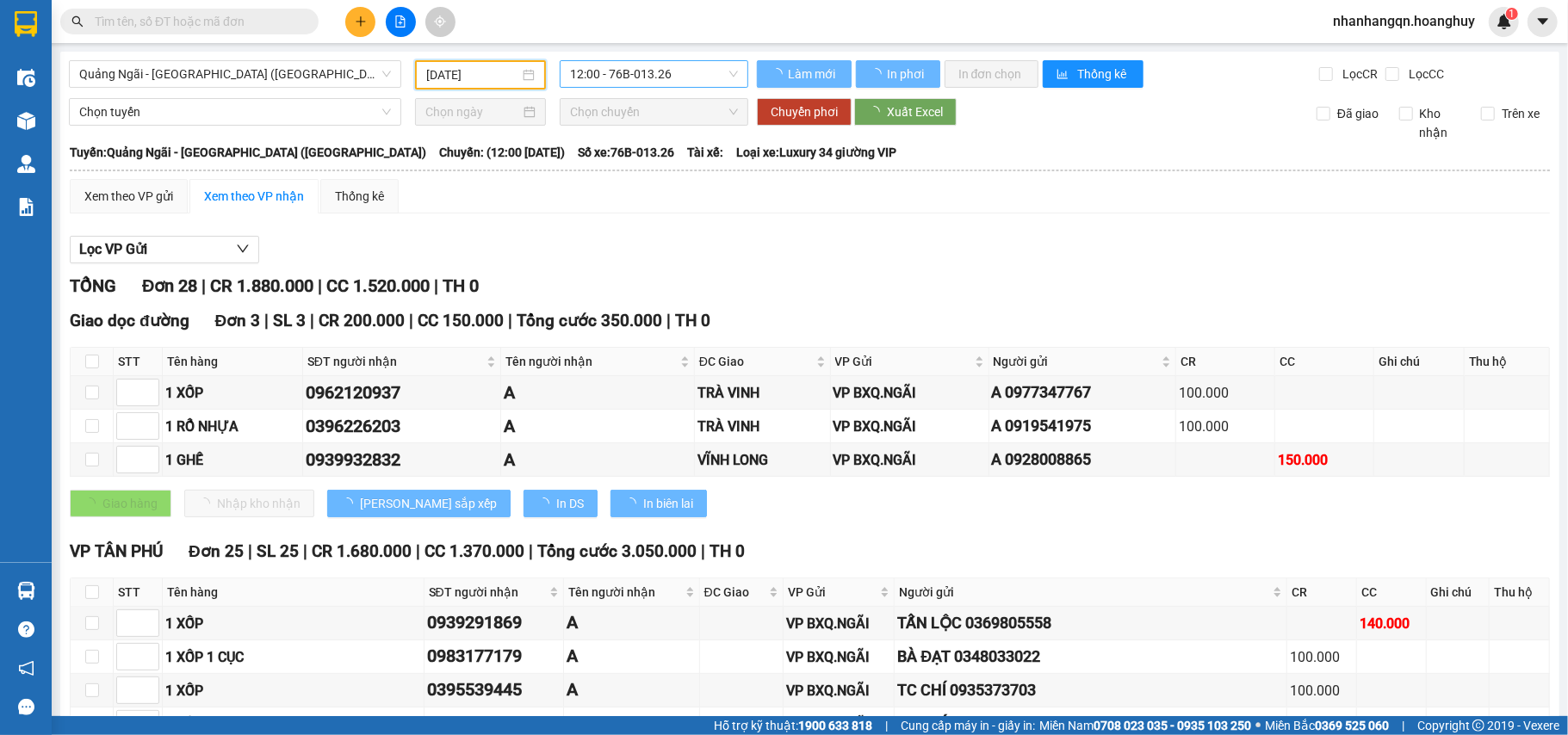
click at [604, 77] on span "12:00 - 76B-013.26" at bounding box center [654, 74] width 168 height 26
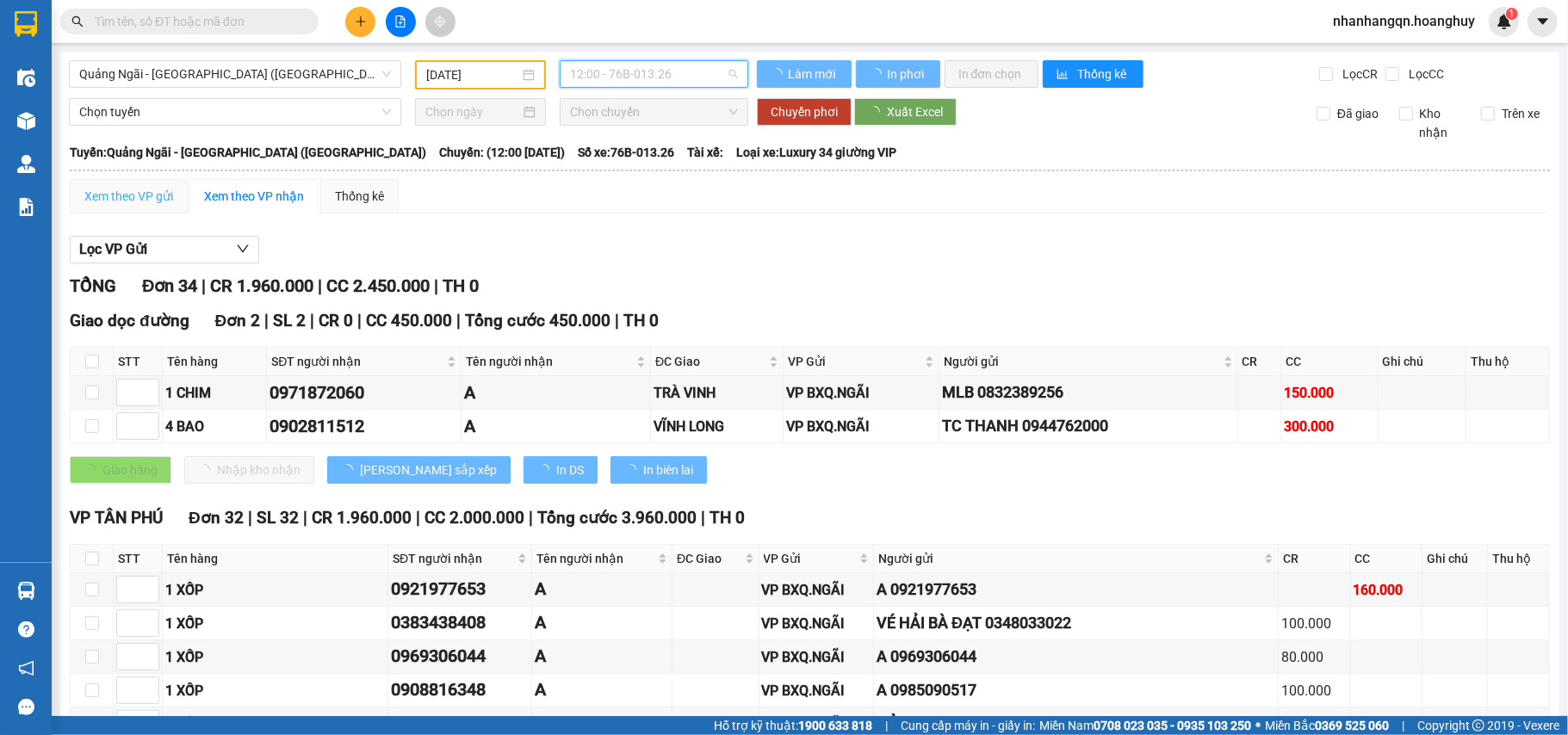
click at [959, 248] on div "Lọc VP Gửi" at bounding box center [809, 250] width 1480 height 28
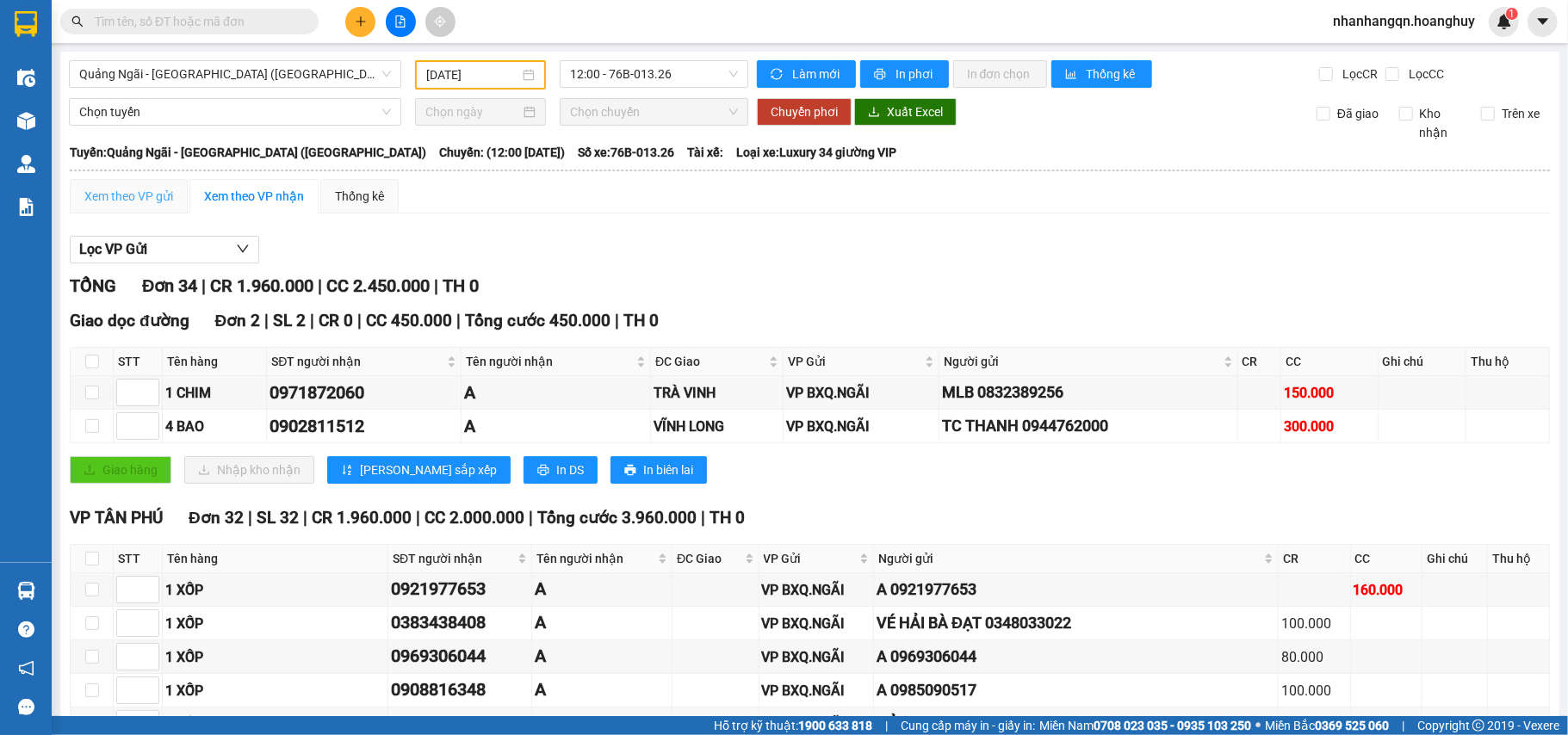
click at [146, 207] on div "Xem theo VP gửi" at bounding box center [128, 196] width 118 height 34
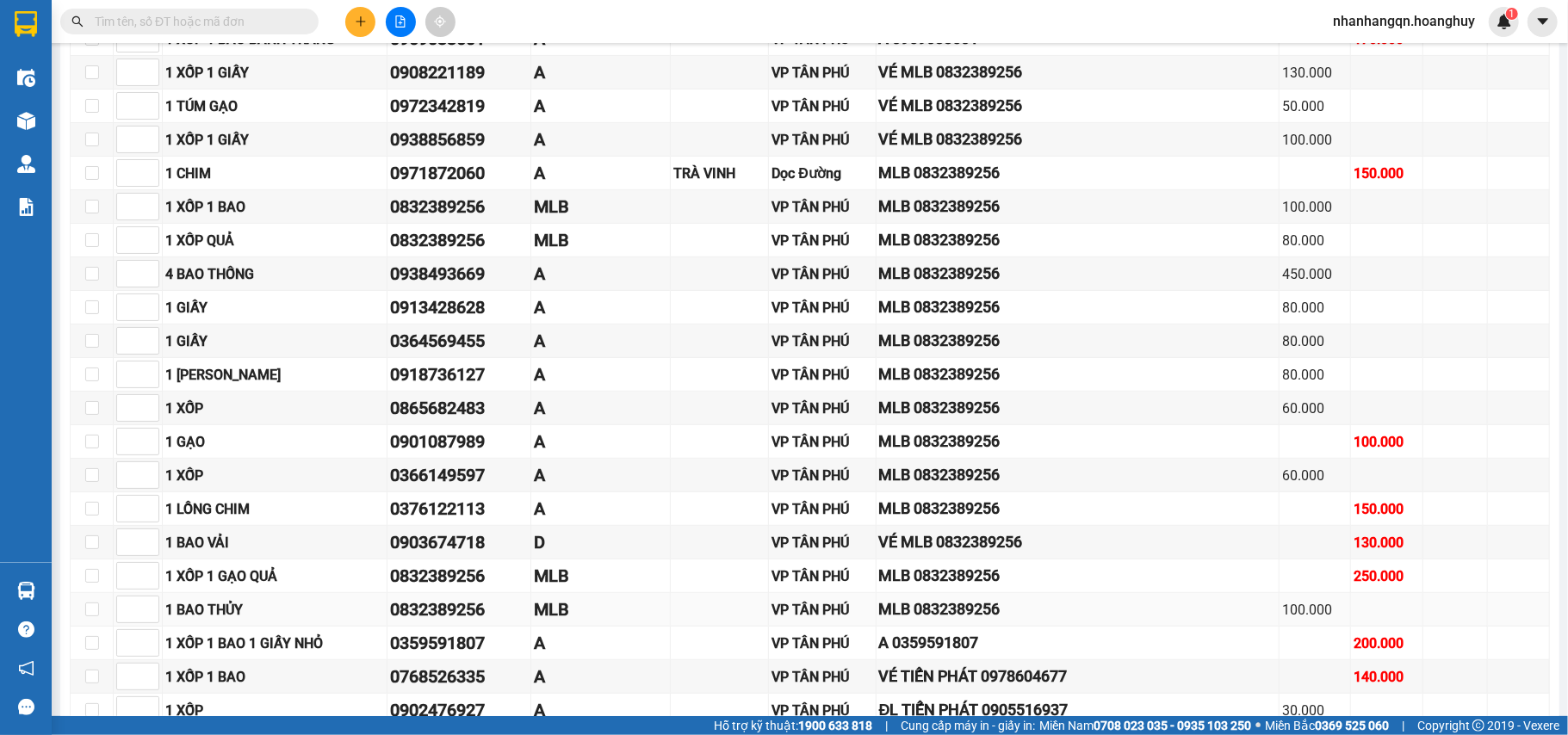
scroll to position [460, 0]
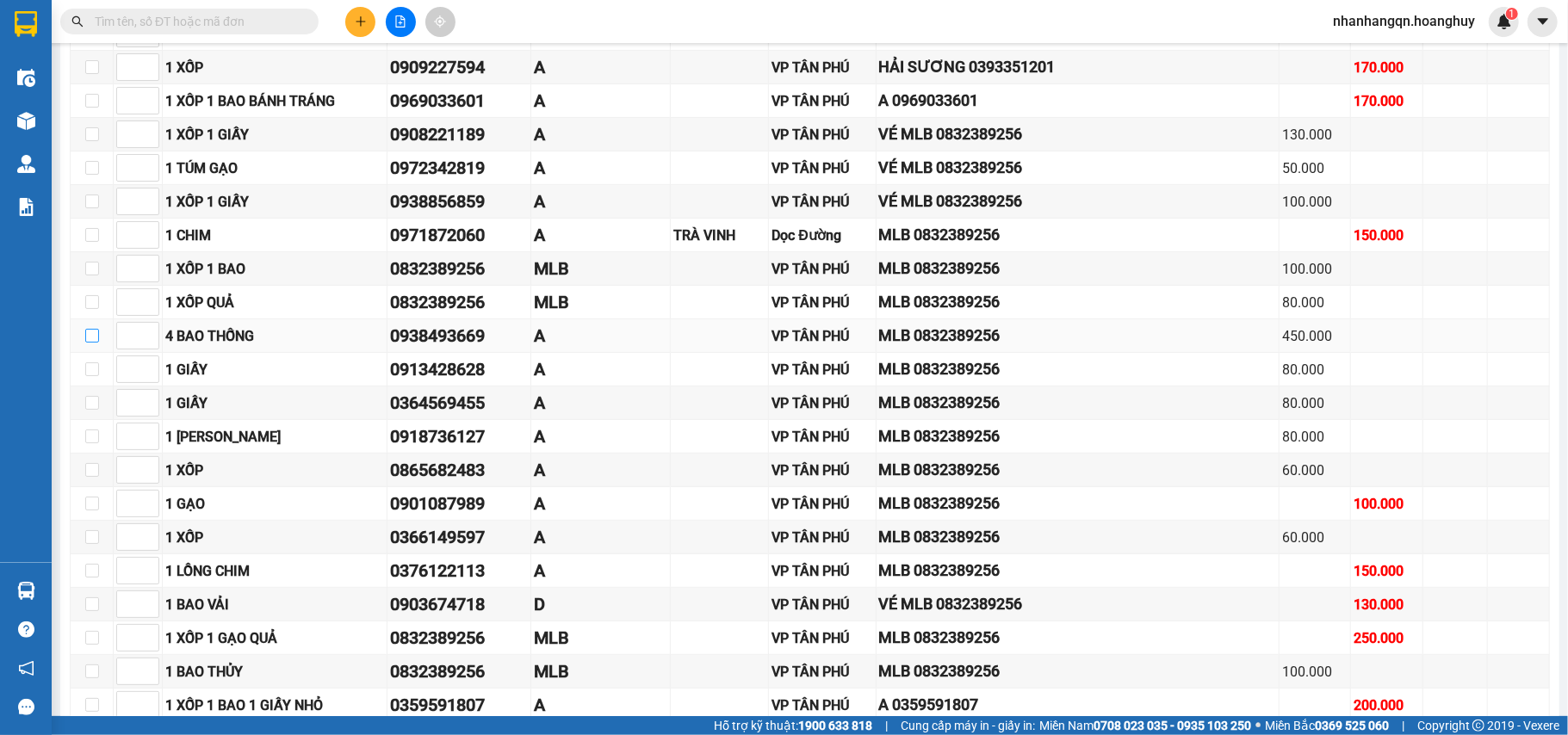
click at [94, 343] on input "checkbox" at bounding box center [92, 336] width 14 height 14
checkbox input "true"
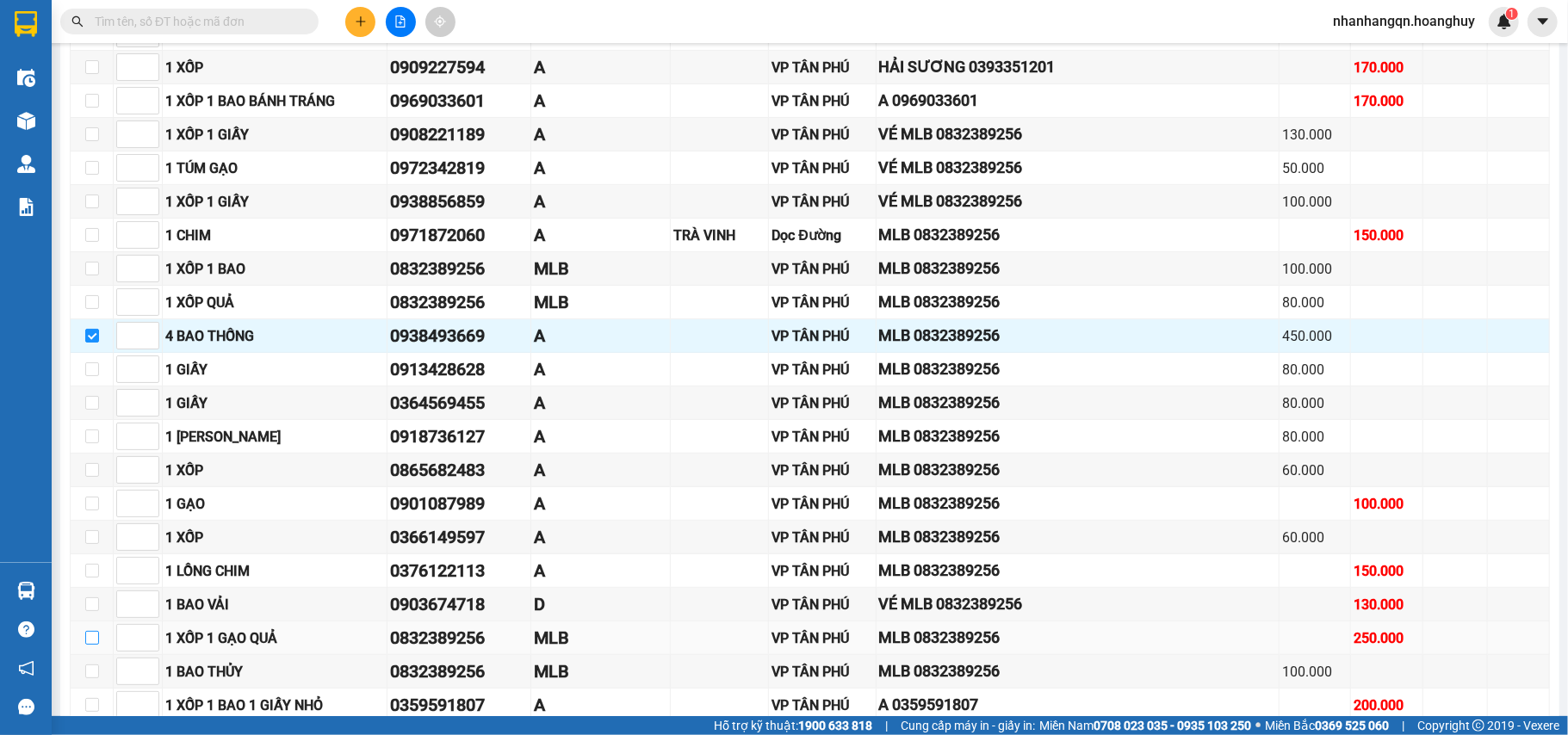
click at [90, 645] on input "checkbox" at bounding box center [92, 638] width 14 height 14
checkbox input "true"
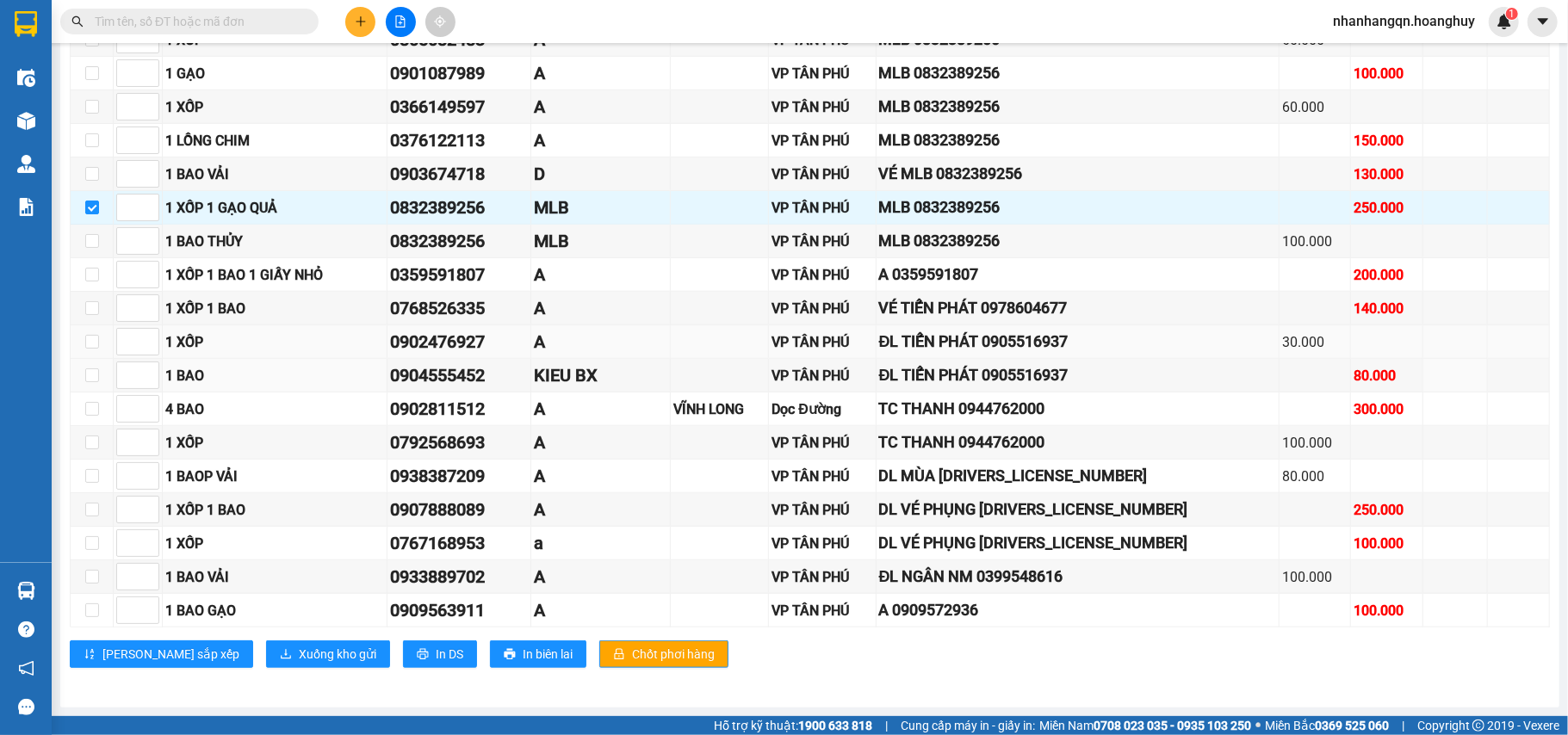
scroll to position [919, 0]
click at [91, 506] on input "checkbox" at bounding box center [92, 510] width 14 height 14
checkbox input "true"
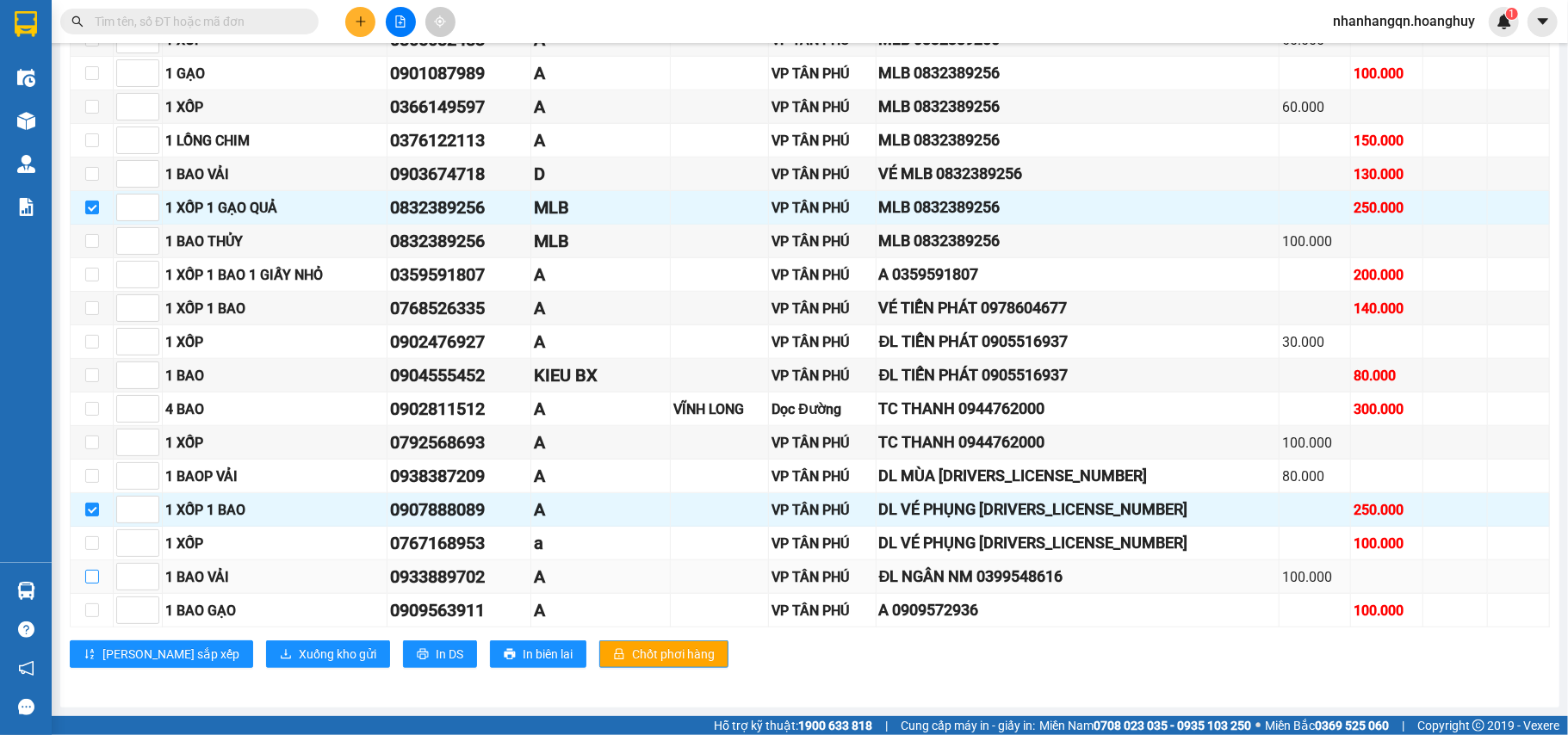
click at [90, 576] on input "checkbox" at bounding box center [92, 577] width 14 height 14
checkbox input "true"
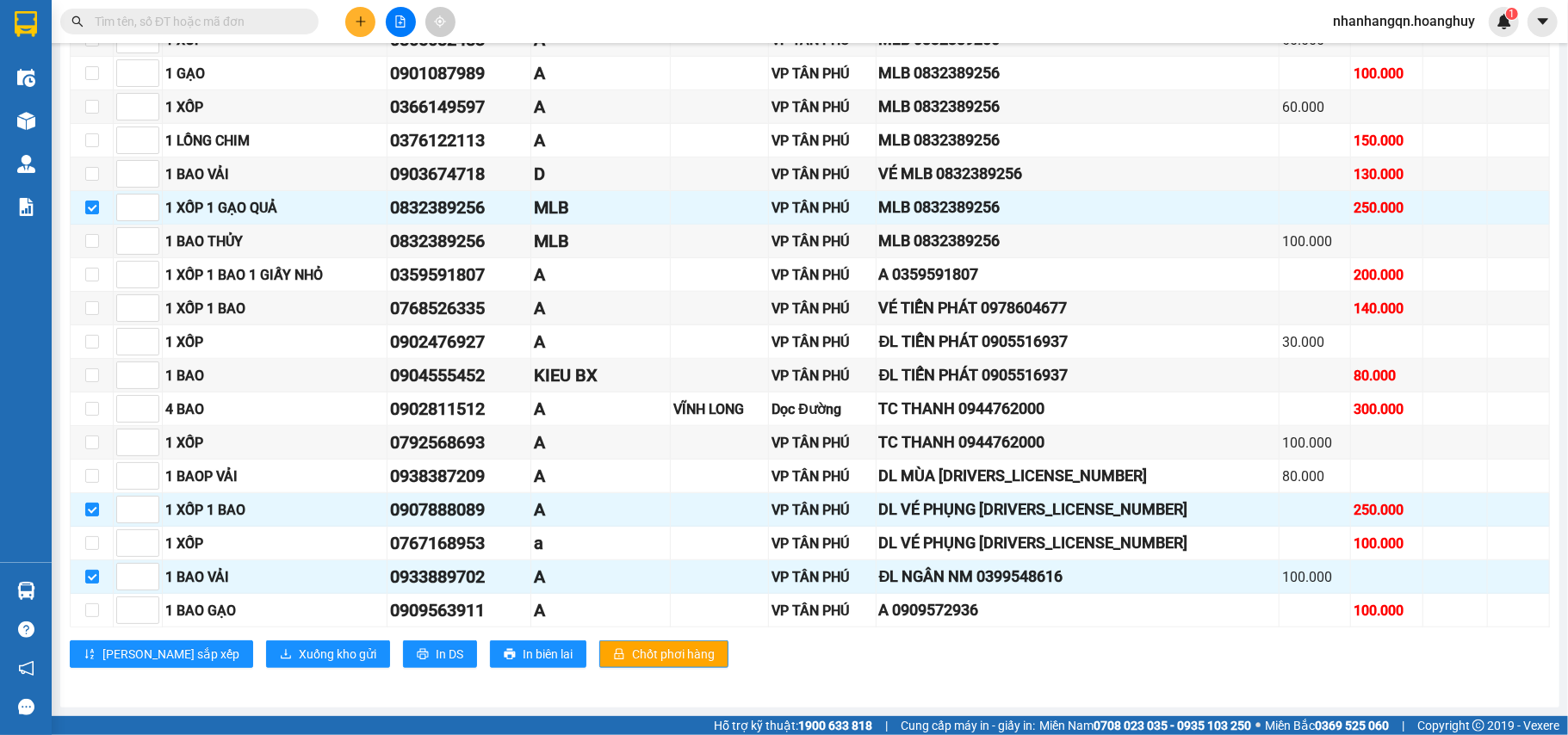
click at [190, 648] on div "Lưu sắp xếp Xuống kho gửi In DS In biên lai Chốt phơi hàng" at bounding box center [809, 654] width 1480 height 28
click at [280, 651] on icon "download" at bounding box center [286, 654] width 12 height 12
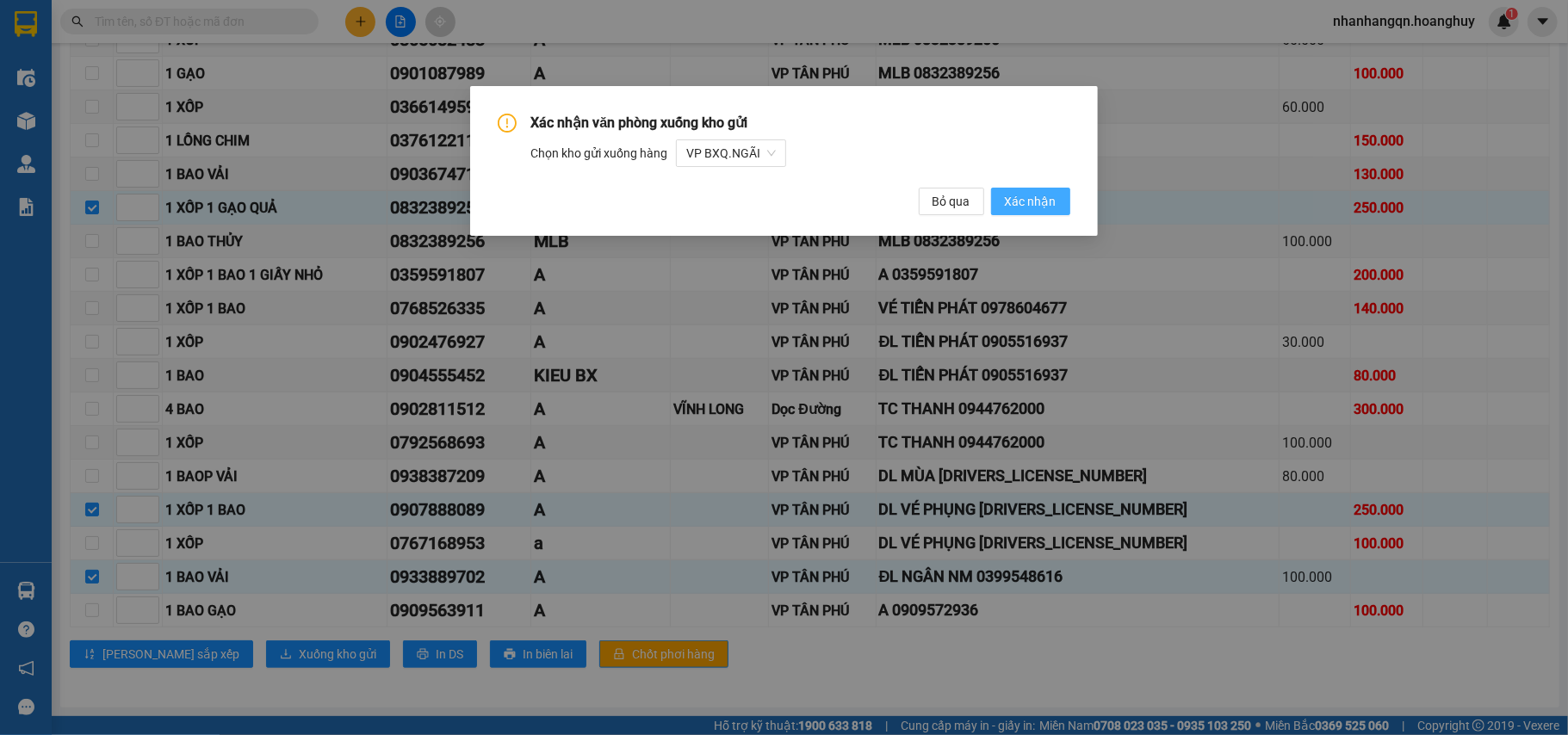
click at [1033, 205] on span "Xác nhận" at bounding box center [1031, 201] width 52 height 19
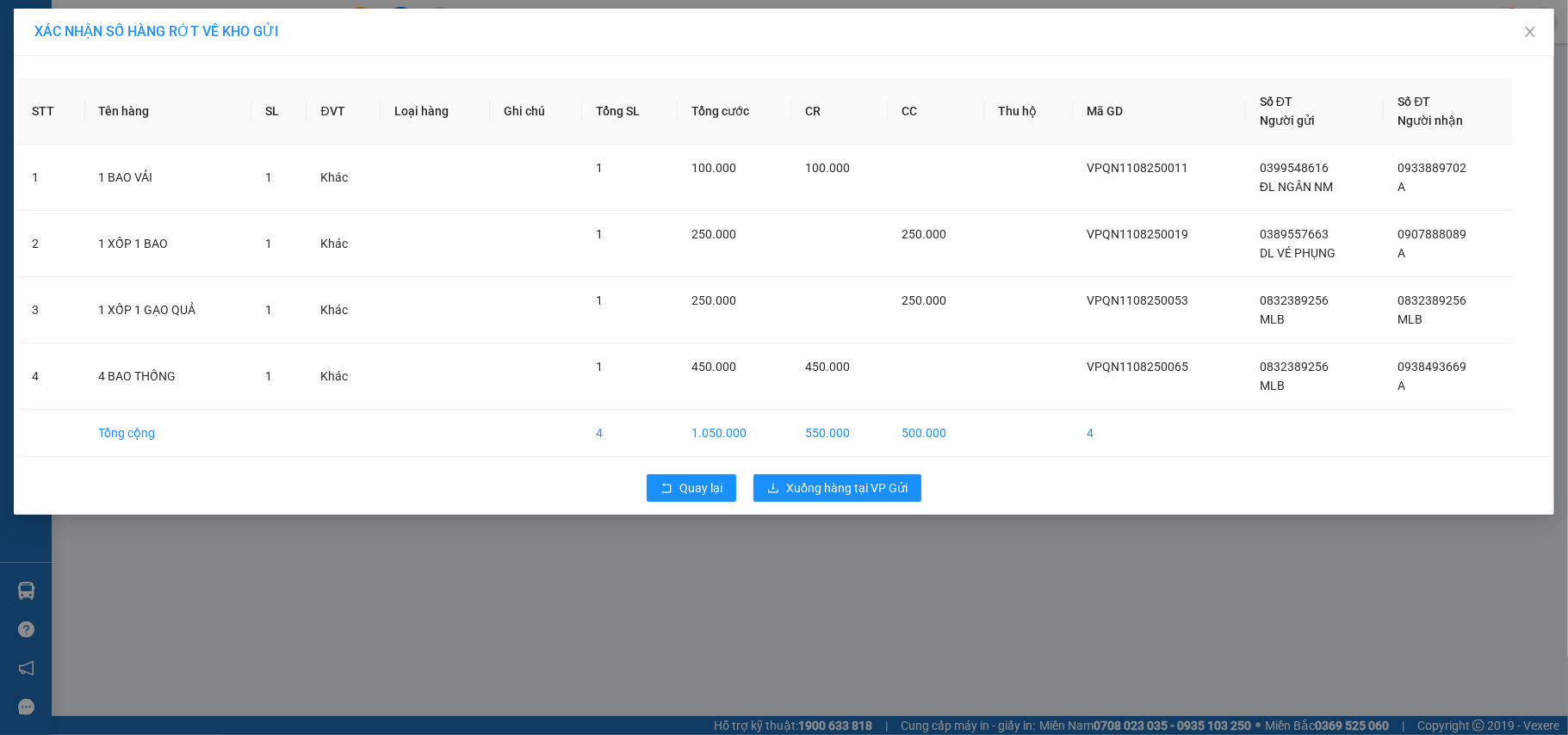
click at [817, 473] on div "Quay lại Xuống hàng tại VP Gửi" at bounding box center [784, 488] width 1532 height 45
click at [846, 486] on span "Xuống hàng tại VP Gửi" at bounding box center [846, 488] width 121 height 19
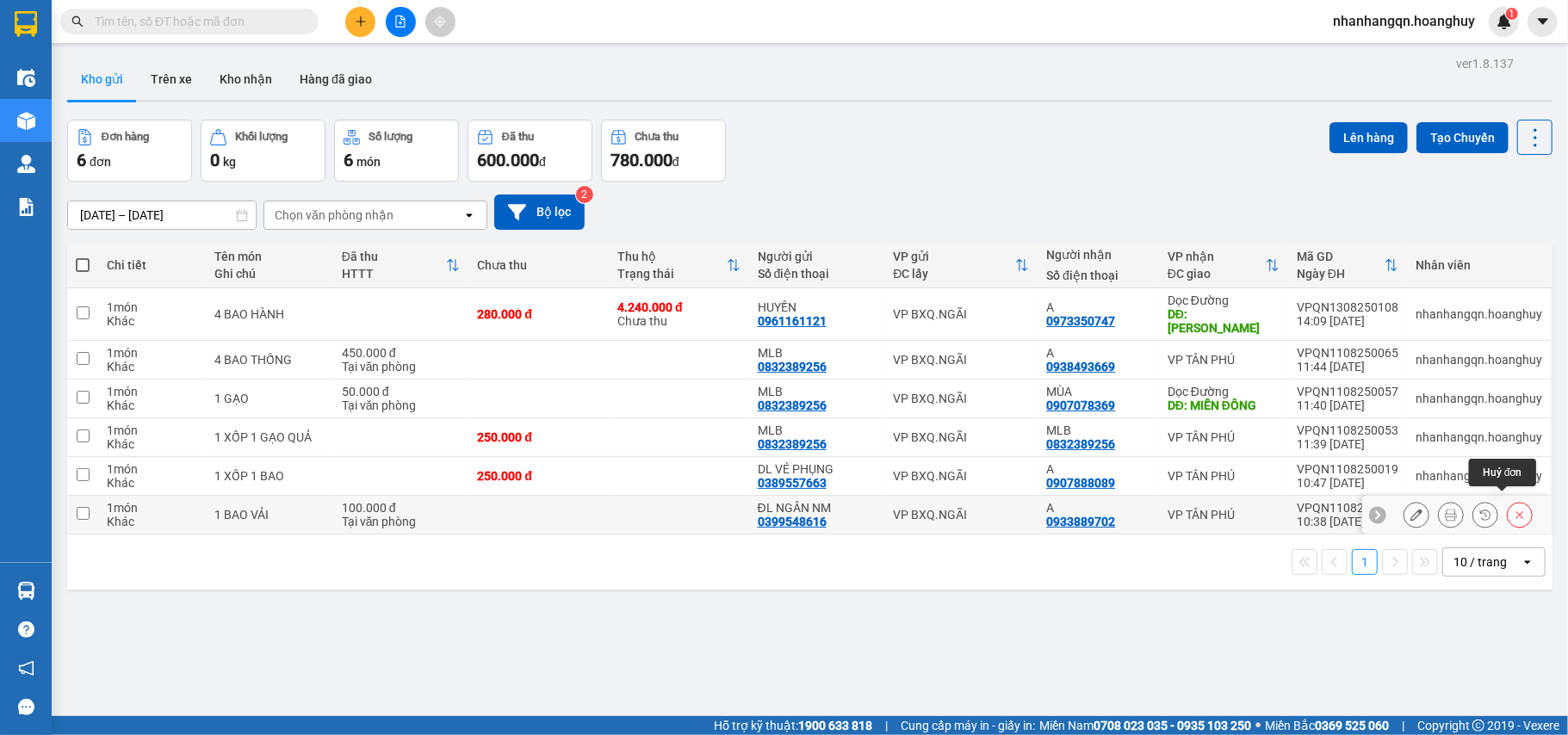
click at [1514, 509] on icon at bounding box center [1520, 515] width 12 height 12
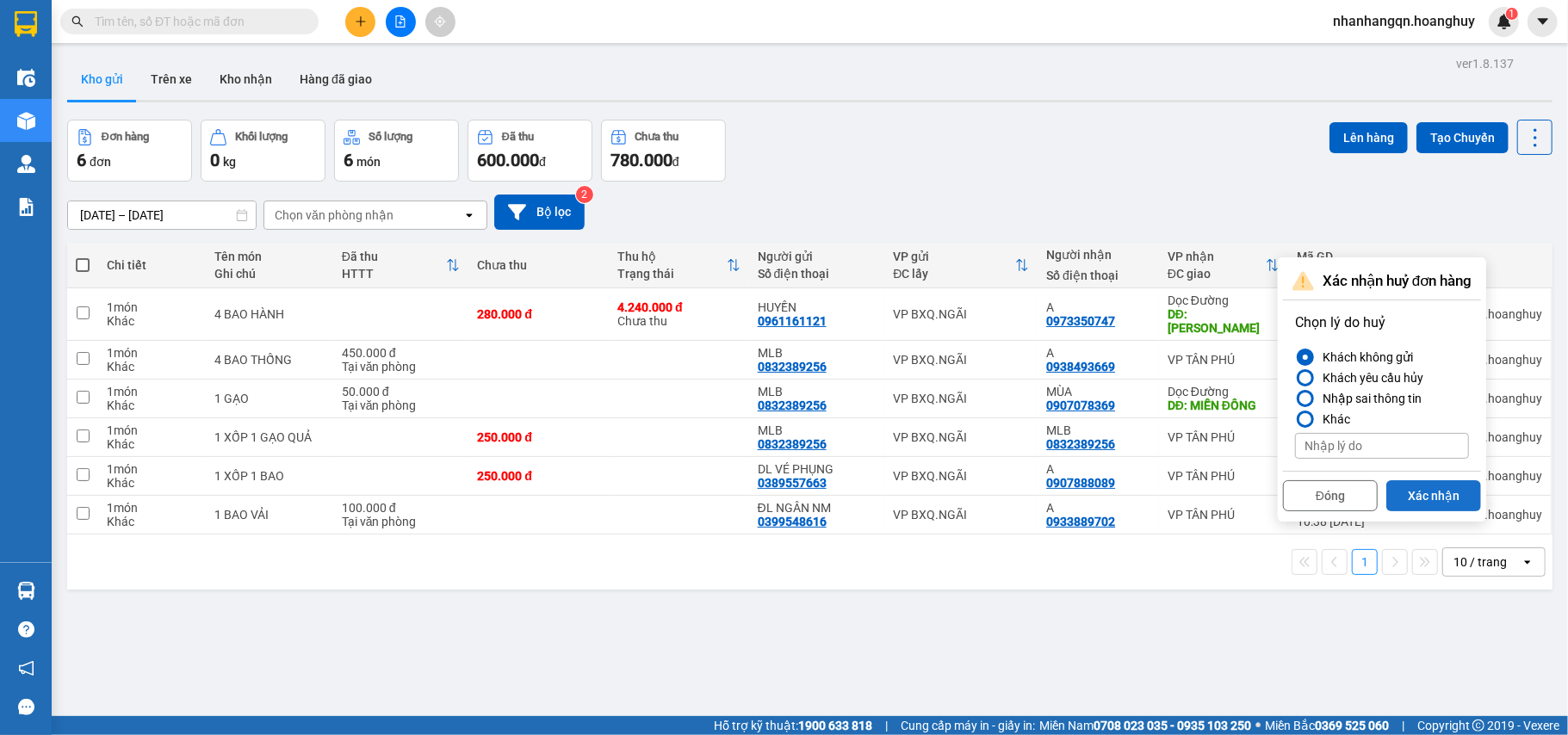
click at [1422, 497] on button "Xác nhận" at bounding box center [1434, 496] width 95 height 31
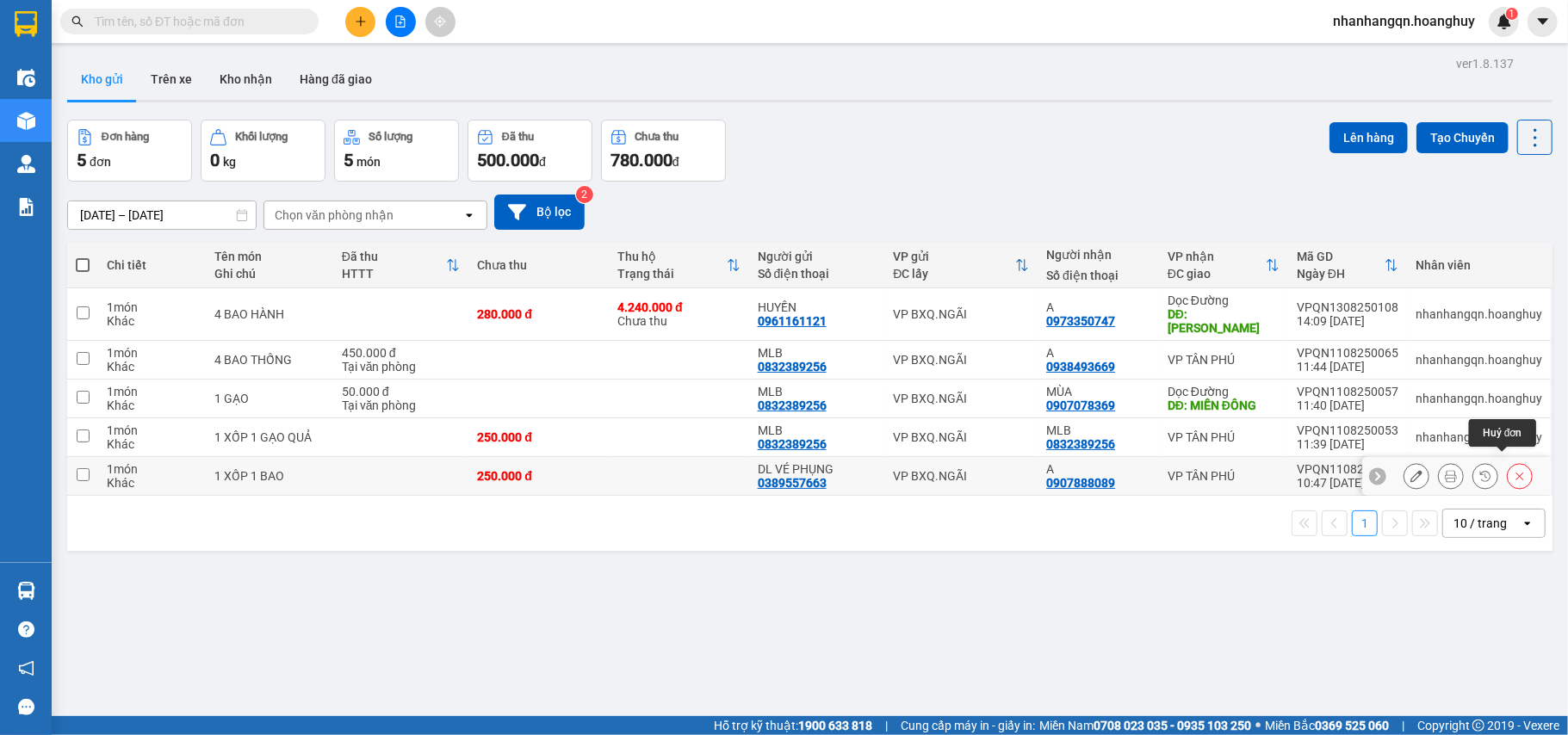
click at [1514, 470] on icon at bounding box center [1520, 476] width 12 height 12
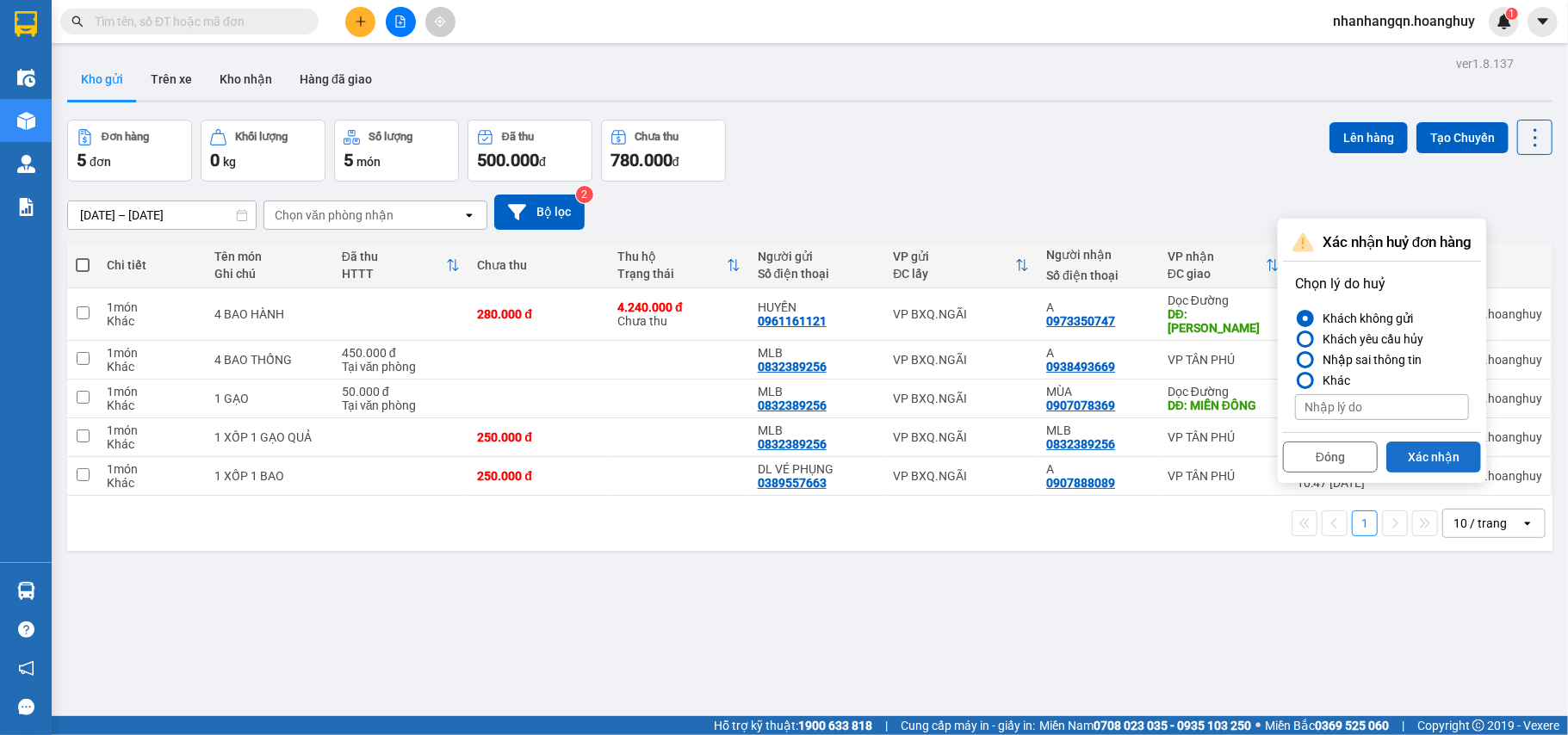
click at [1460, 461] on button "Xác nhận" at bounding box center [1434, 457] width 95 height 31
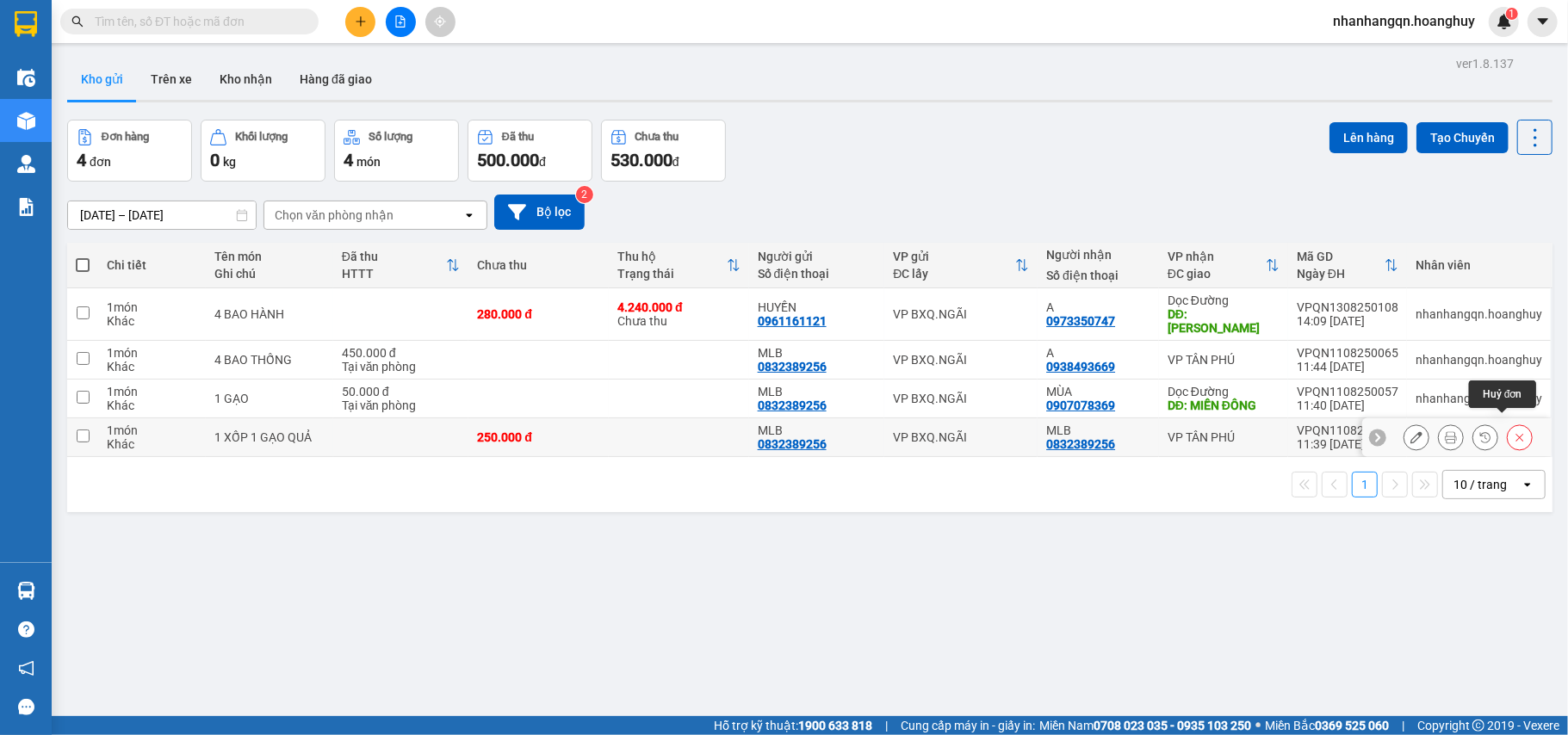
click at [1514, 431] on icon at bounding box center [1520, 437] width 12 height 12
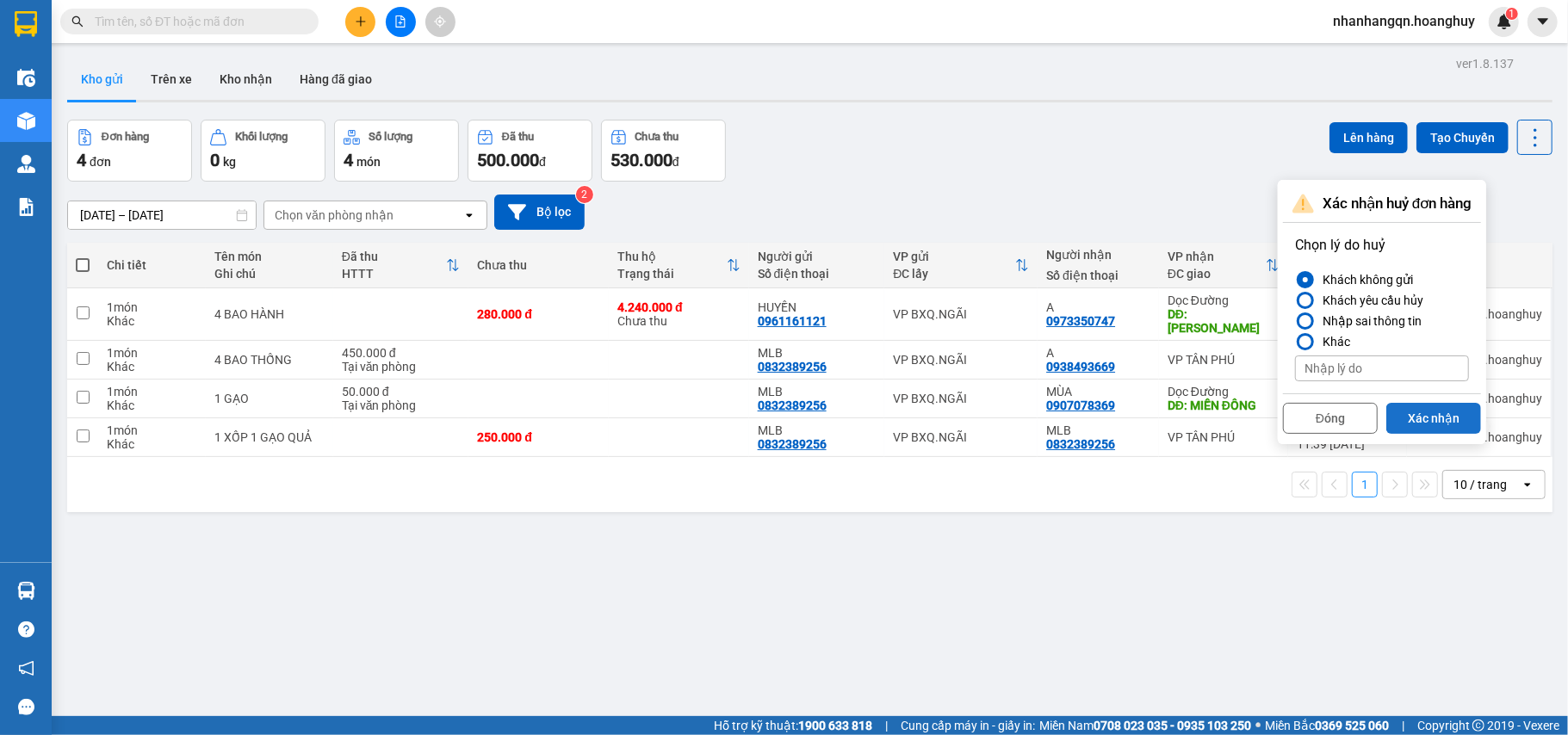
click at [1462, 428] on button "Xác nhận" at bounding box center [1434, 418] width 95 height 31
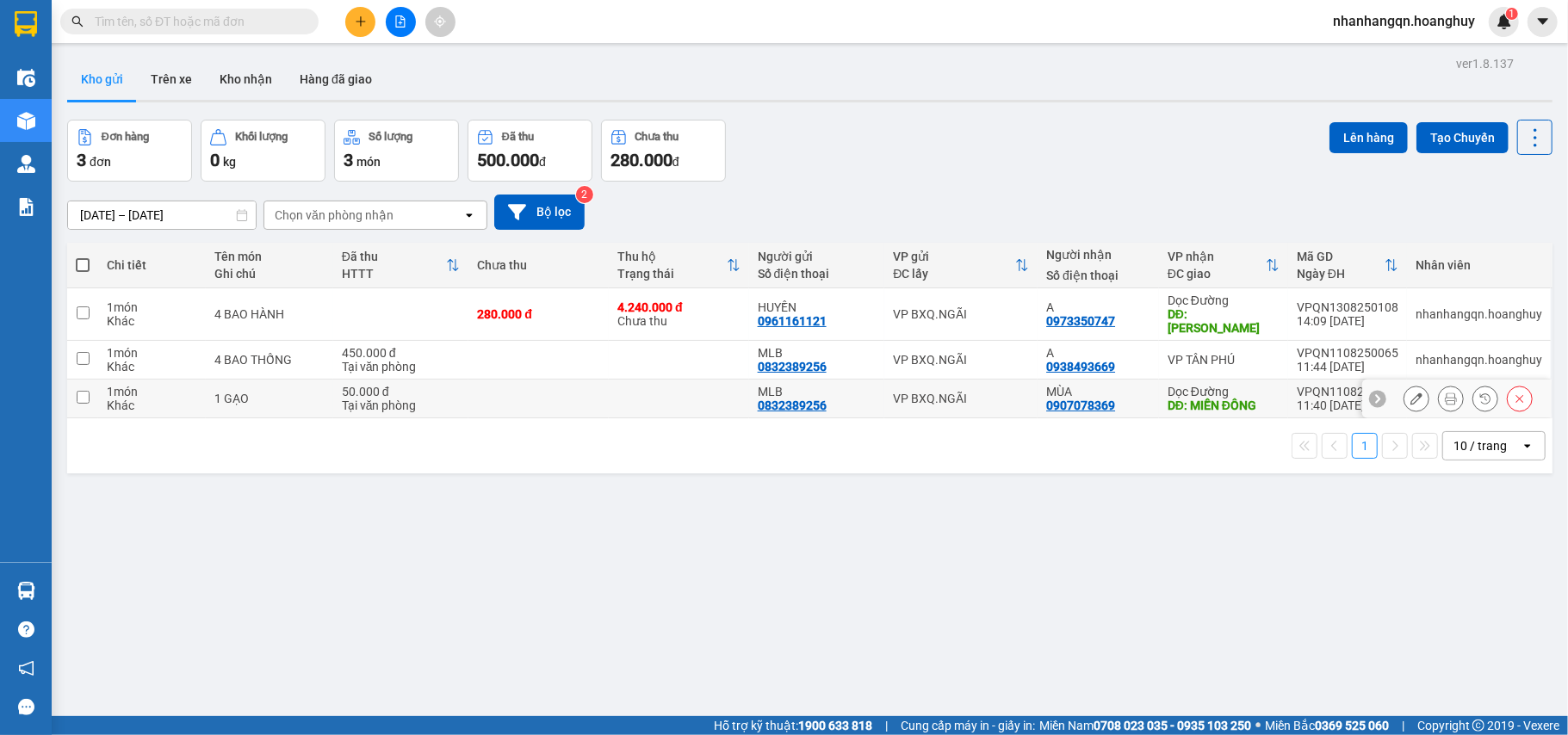
click at [1508, 394] on button at bounding box center [1520, 398] width 24 height 30
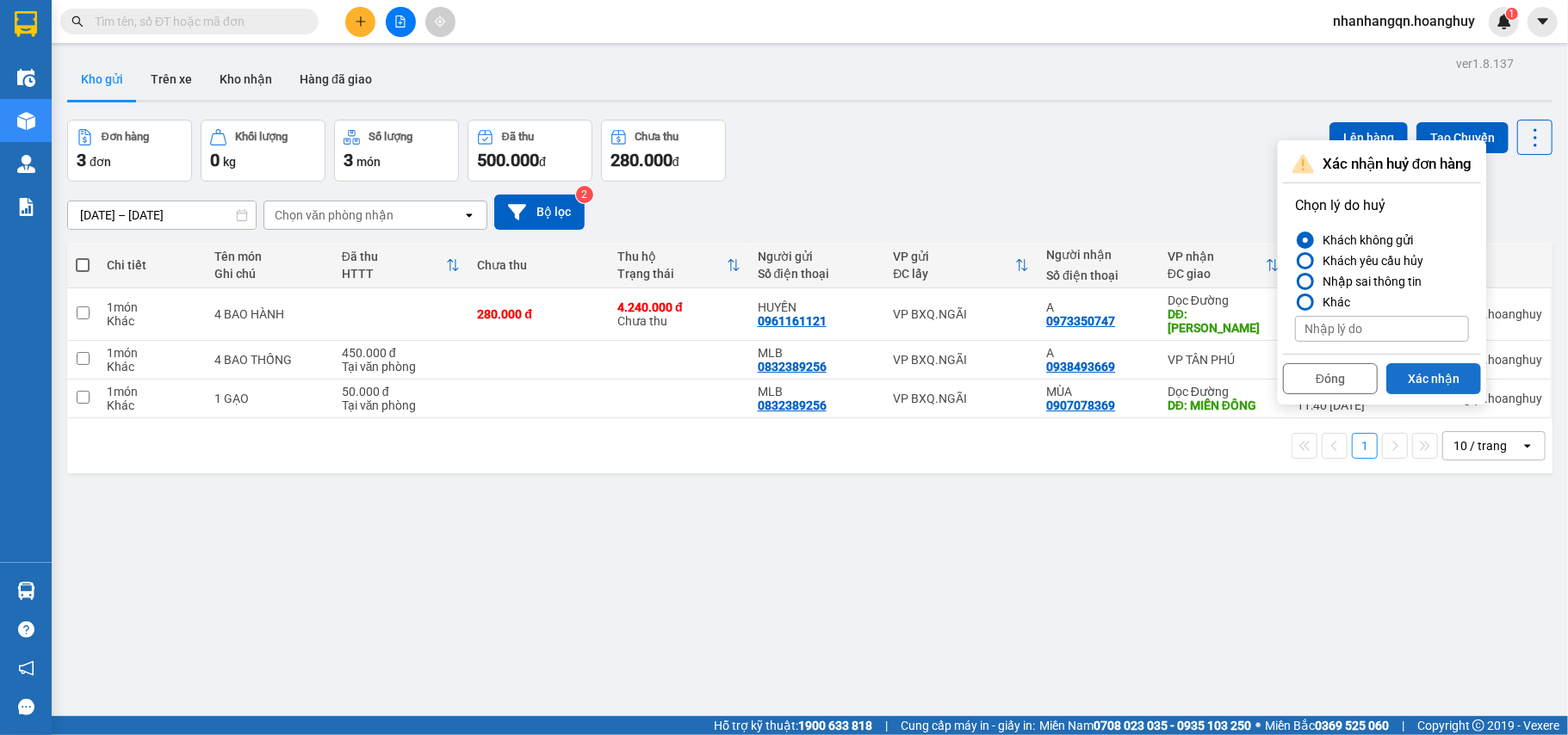
click at [1437, 390] on button "Xác nhận" at bounding box center [1434, 379] width 95 height 31
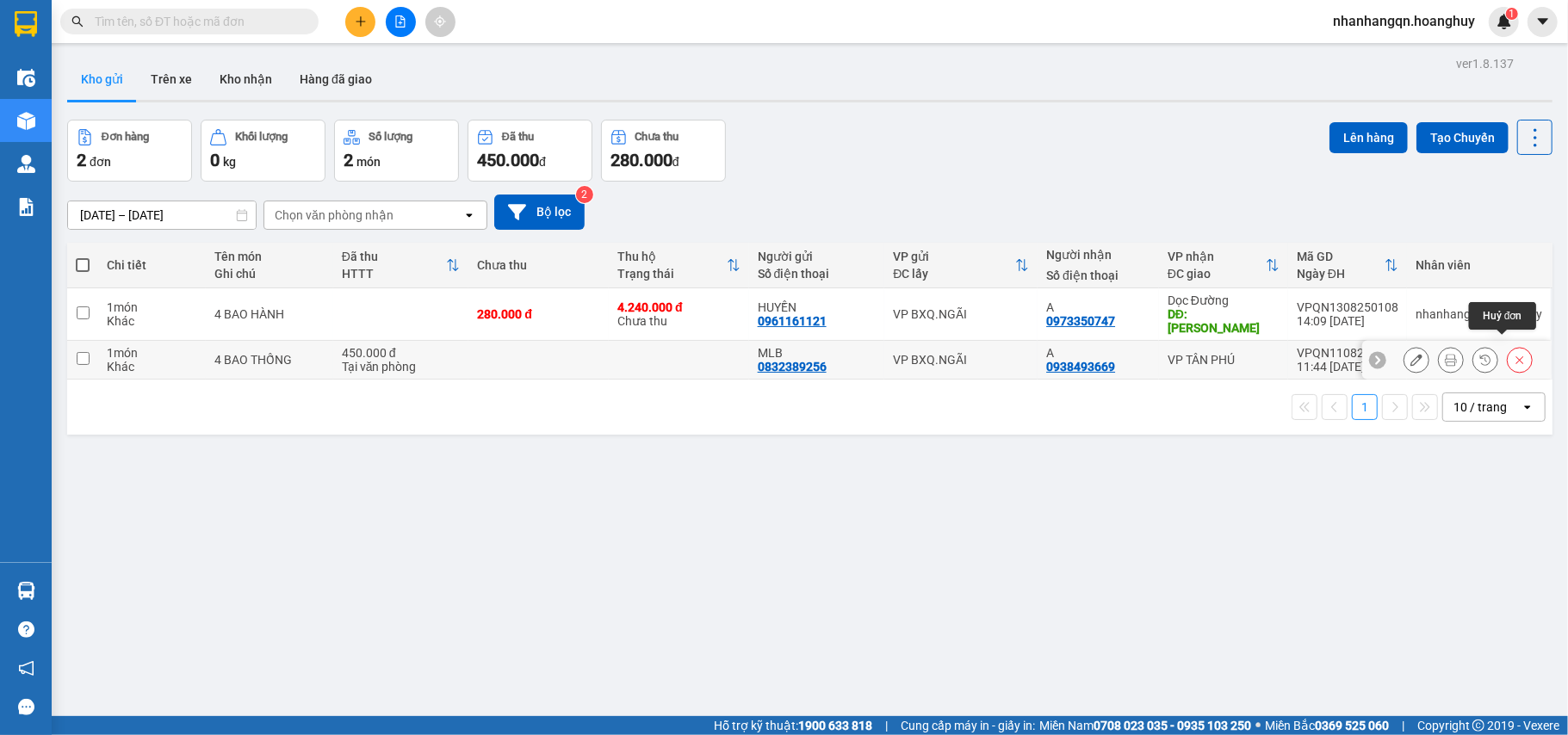
click at [1514, 354] on icon at bounding box center [1520, 360] width 12 height 12
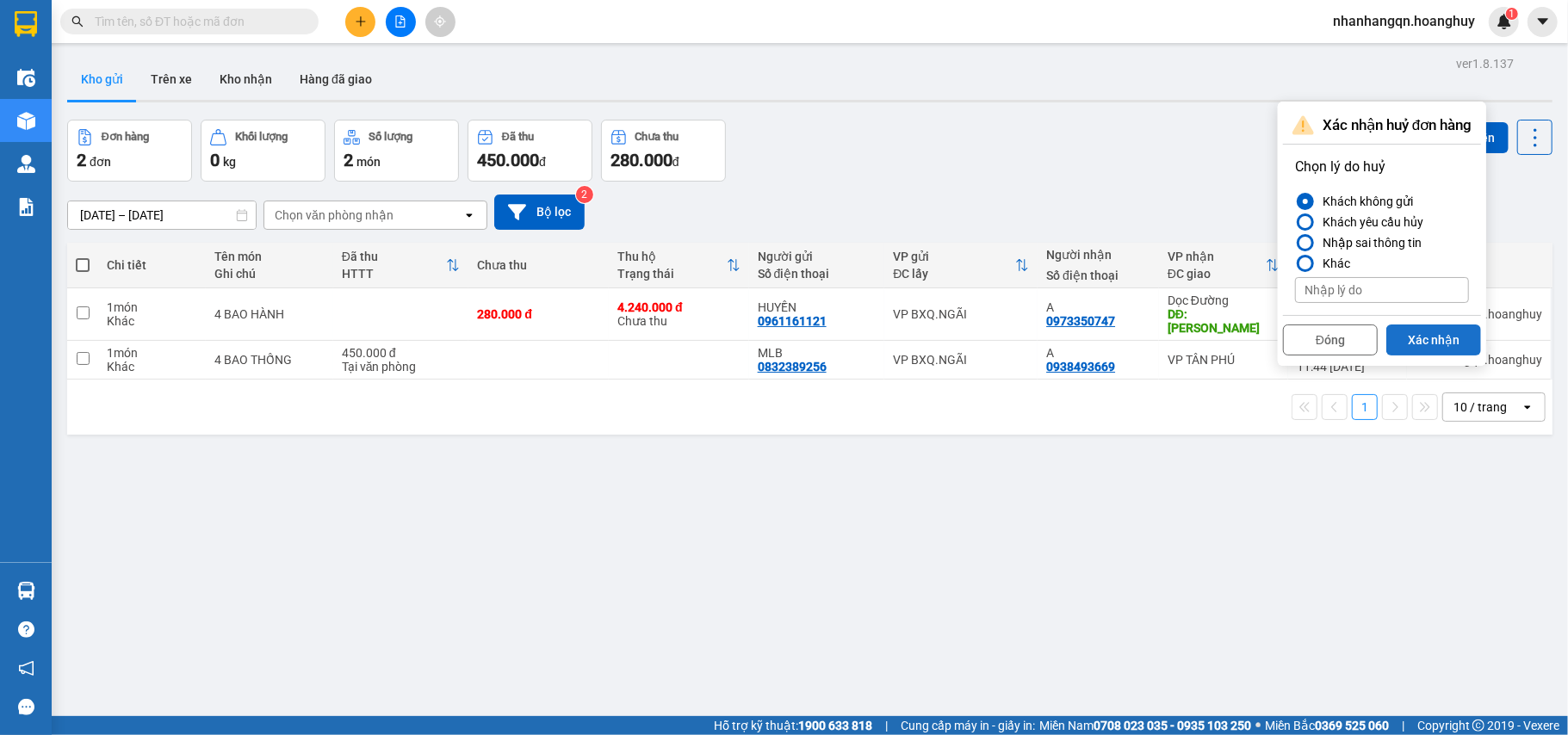
click at [1399, 343] on button "Xác nhận" at bounding box center [1434, 340] width 95 height 31
